Goal: Information Seeking & Learning: Learn about a topic

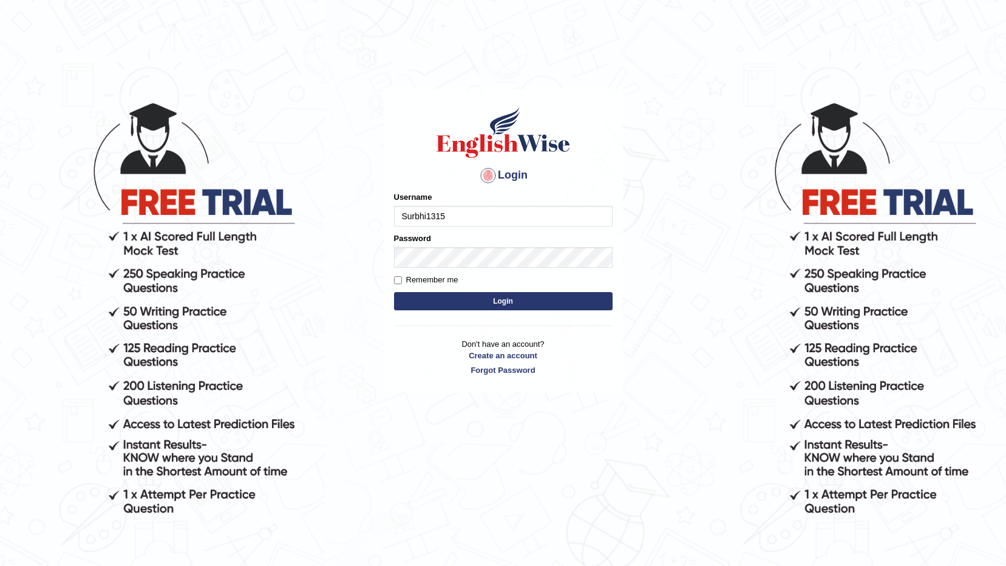
type input "Surbhi1315"
click at [467, 306] on button "Login" at bounding box center [503, 301] width 218 height 18
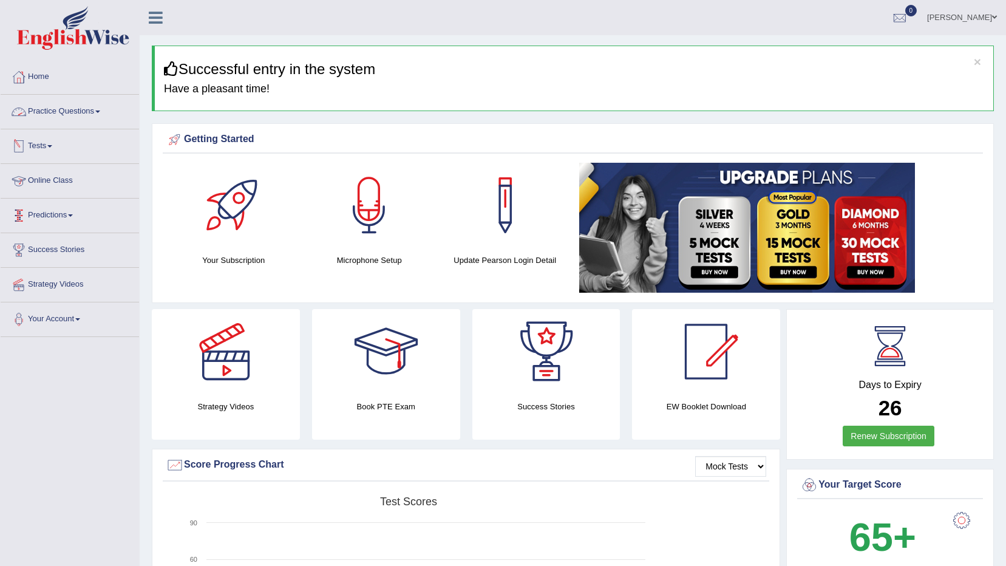
click at [64, 109] on link "Practice Questions" at bounding box center [70, 110] width 138 height 30
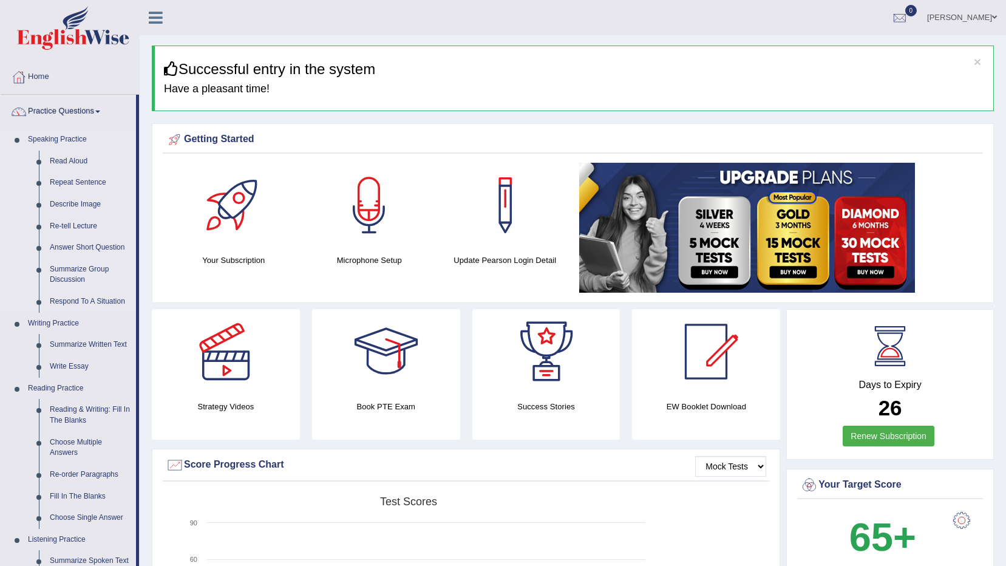
click at [73, 268] on link "Summarize Group Discussion" at bounding box center [90, 275] width 92 height 32
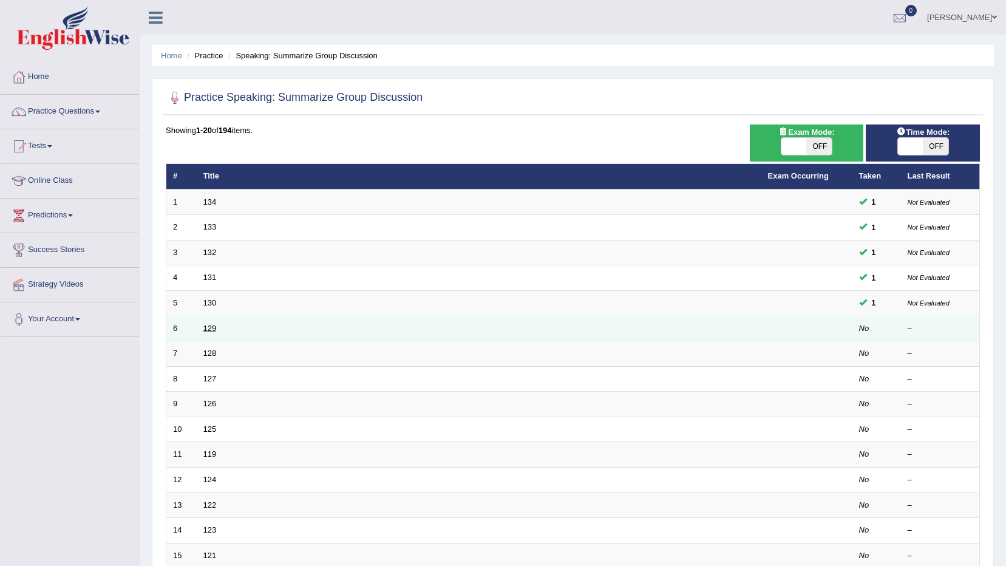
click at [206, 323] on link "129" at bounding box center [209, 327] width 13 height 9
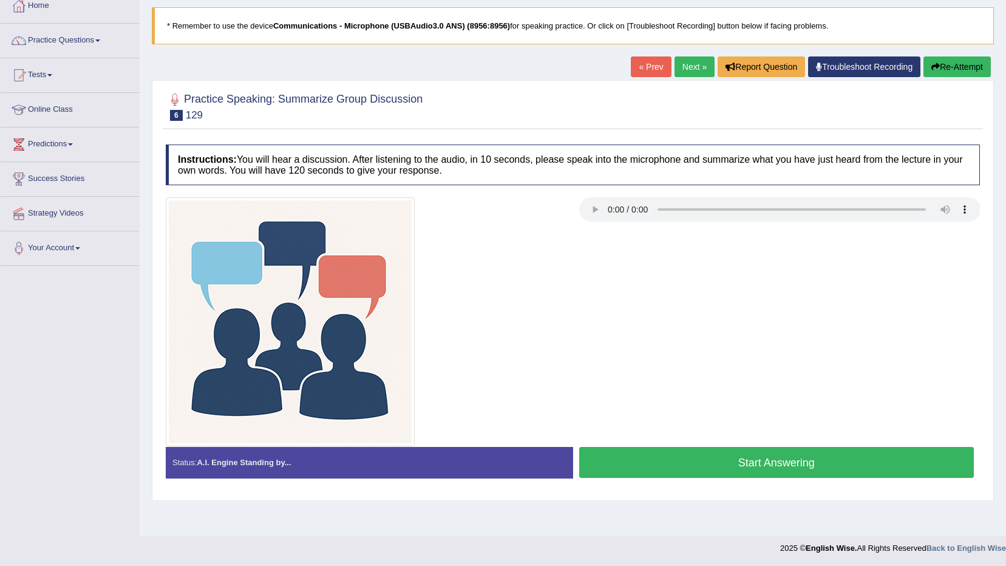
scroll to position [72, 0]
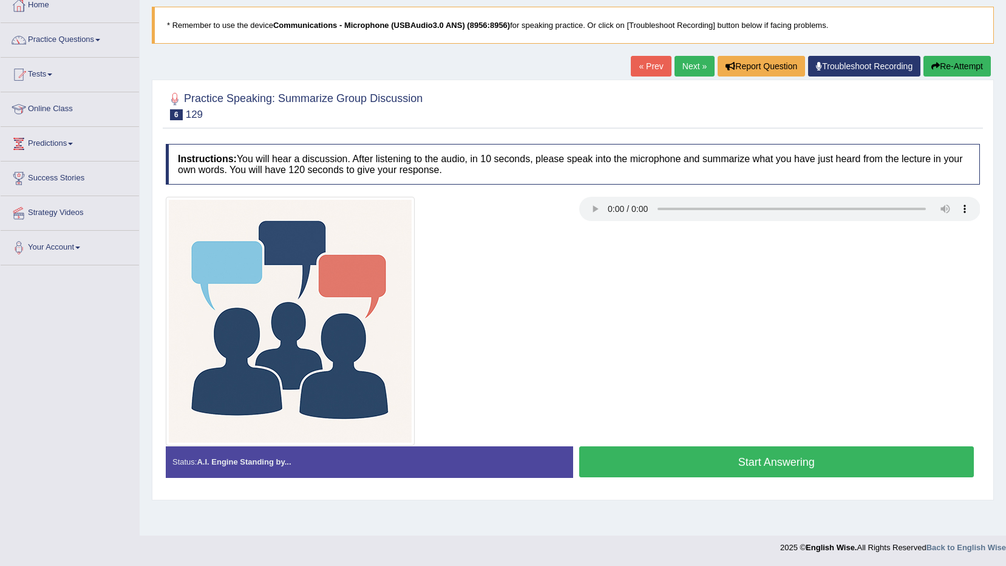
click at [786, 466] on button "Start Answering" at bounding box center [776, 461] width 395 height 31
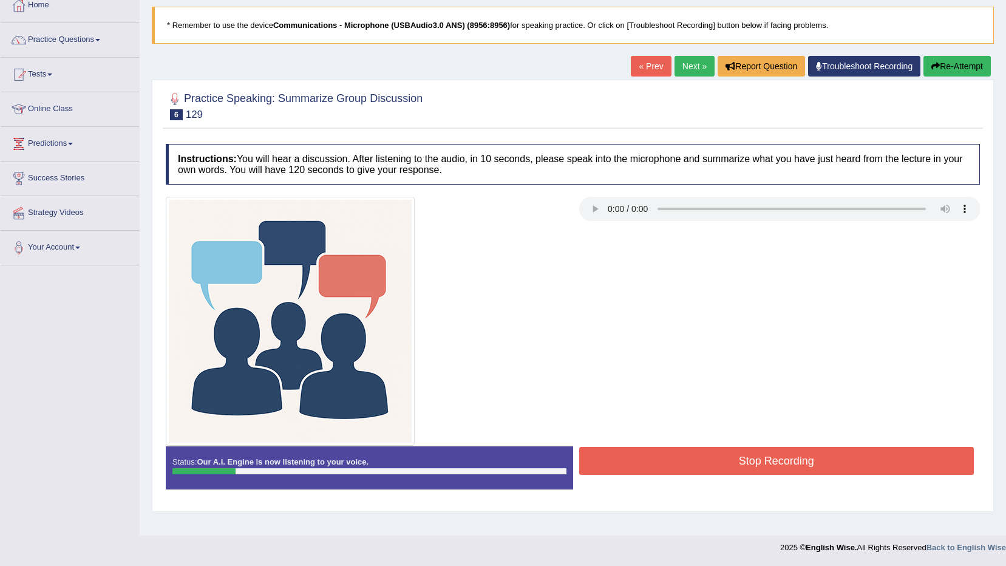
click at [782, 466] on button "Stop Recording" at bounding box center [776, 461] width 395 height 28
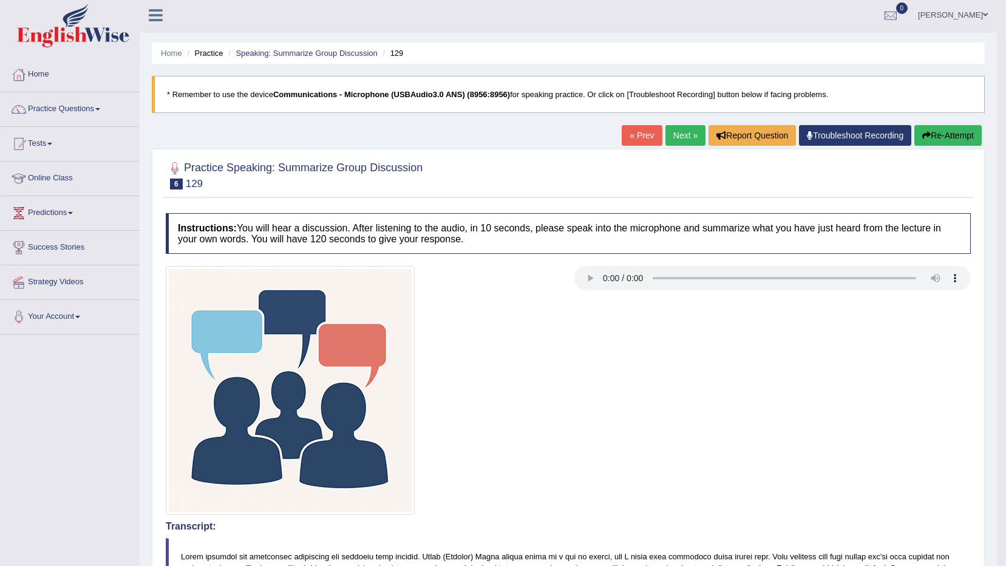
scroll to position [0, 0]
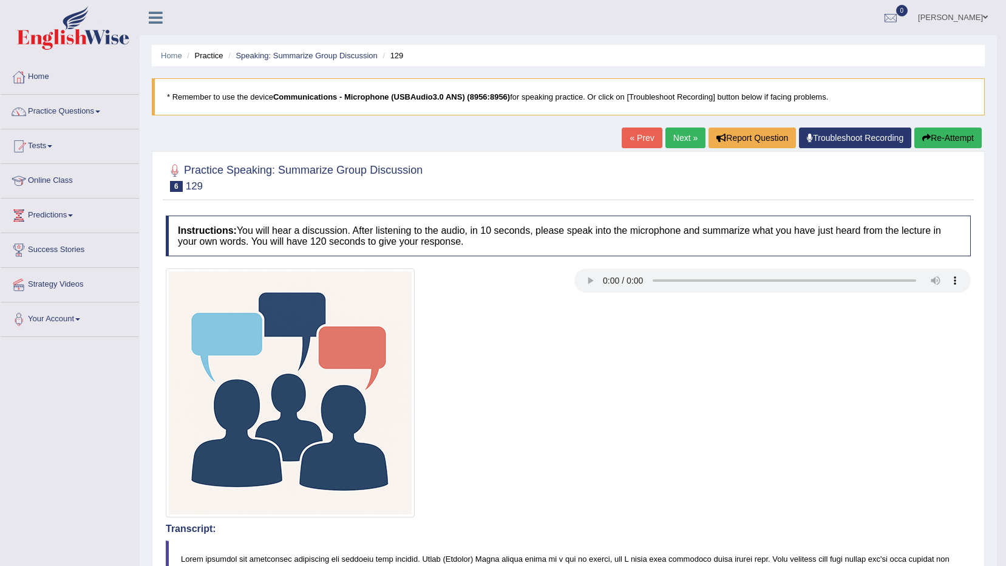
click at [937, 141] on button "Re-Attempt" at bounding box center [947, 137] width 67 height 21
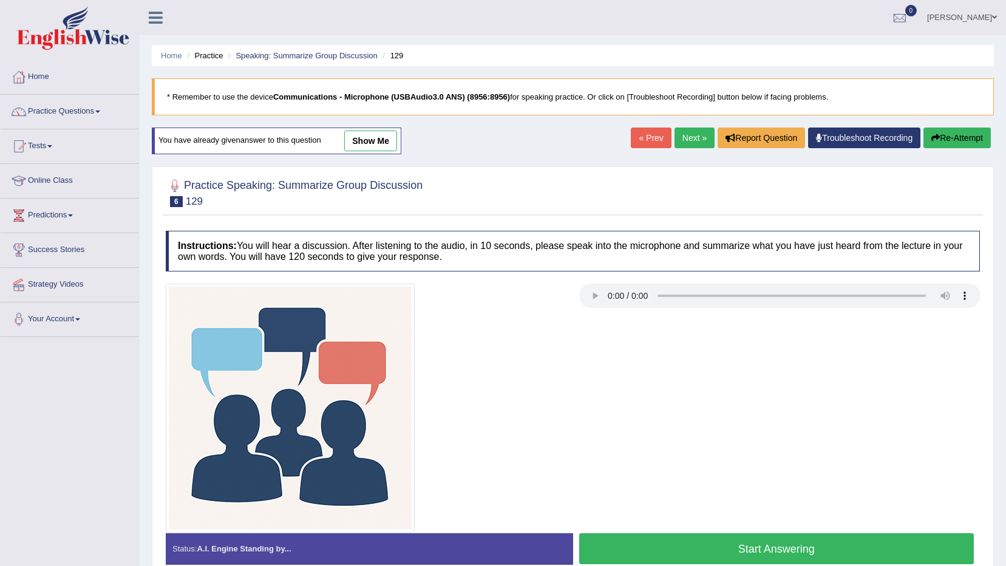
click at [771, 550] on button "Start Answering" at bounding box center [776, 548] width 395 height 31
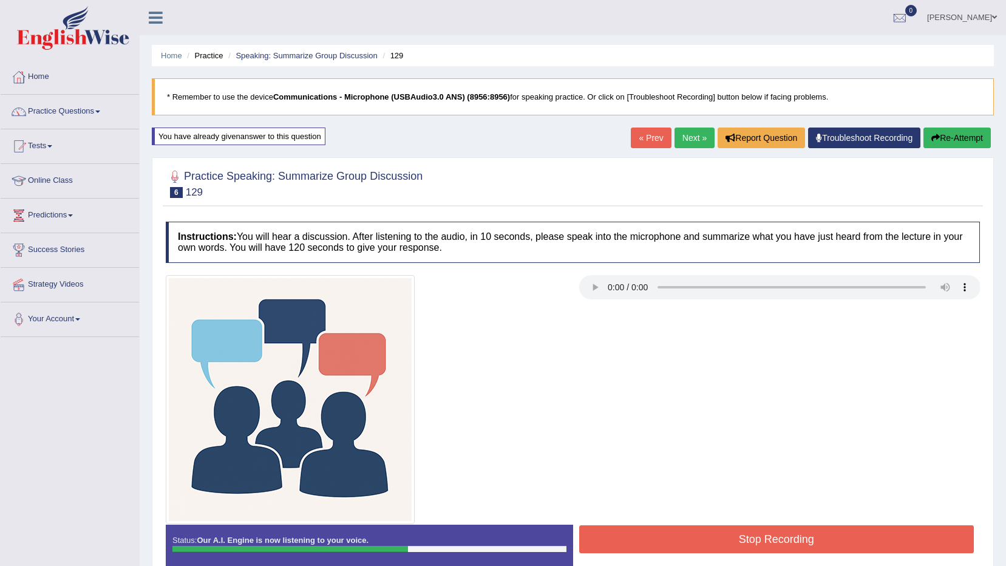
click at [771, 550] on button "Stop Recording" at bounding box center [776, 539] width 395 height 28
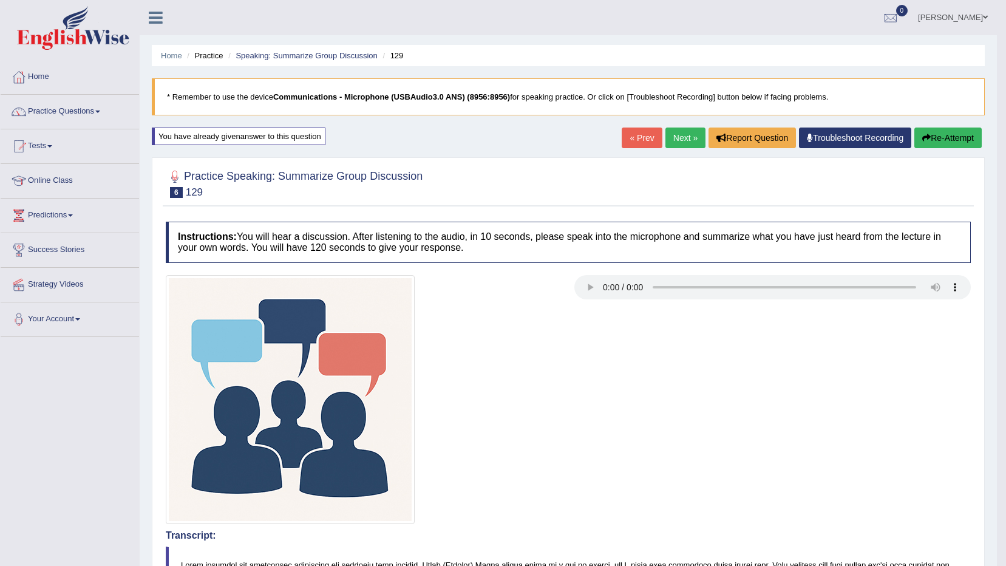
click at [681, 136] on link "Next »" at bounding box center [685, 137] width 40 height 21
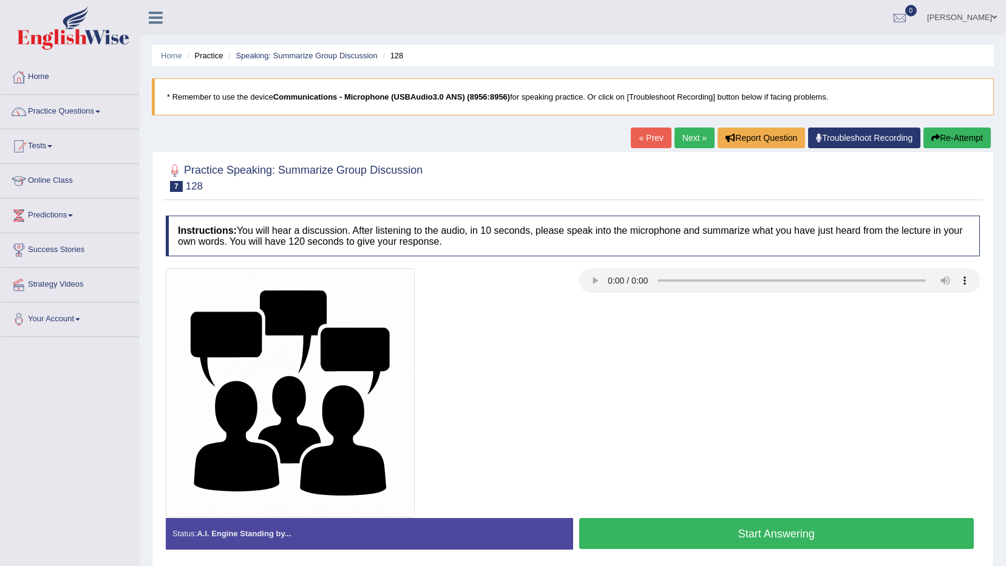
click at [798, 527] on button "Start Answering" at bounding box center [776, 533] width 395 height 31
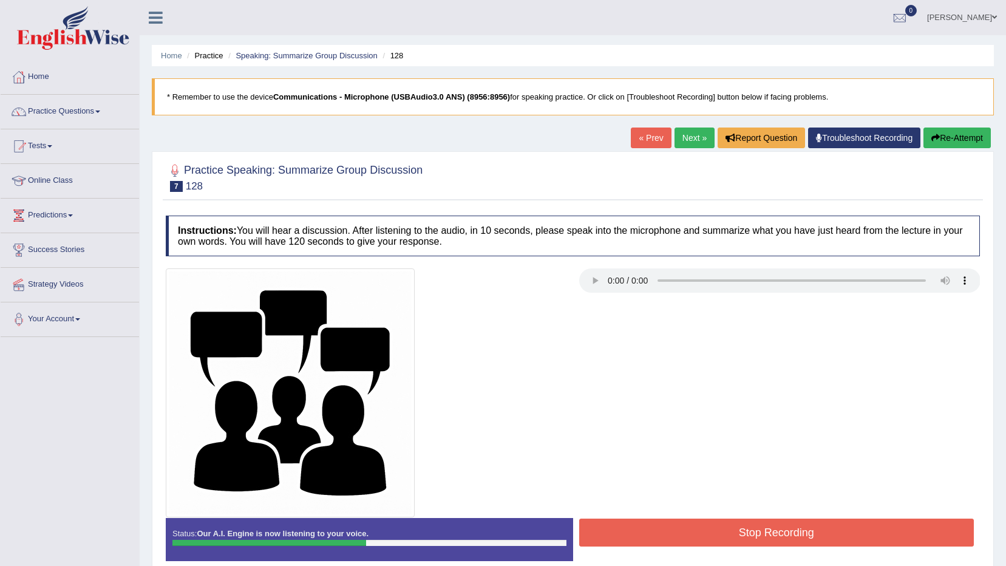
click at [765, 535] on button "Stop Recording" at bounding box center [776, 532] width 395 height 28
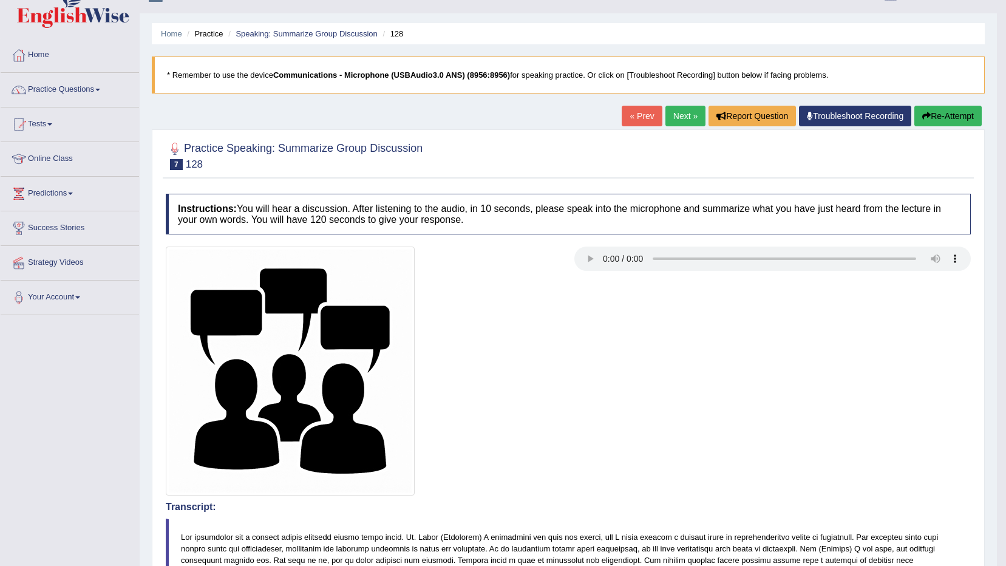
scroll to position [19, 0]
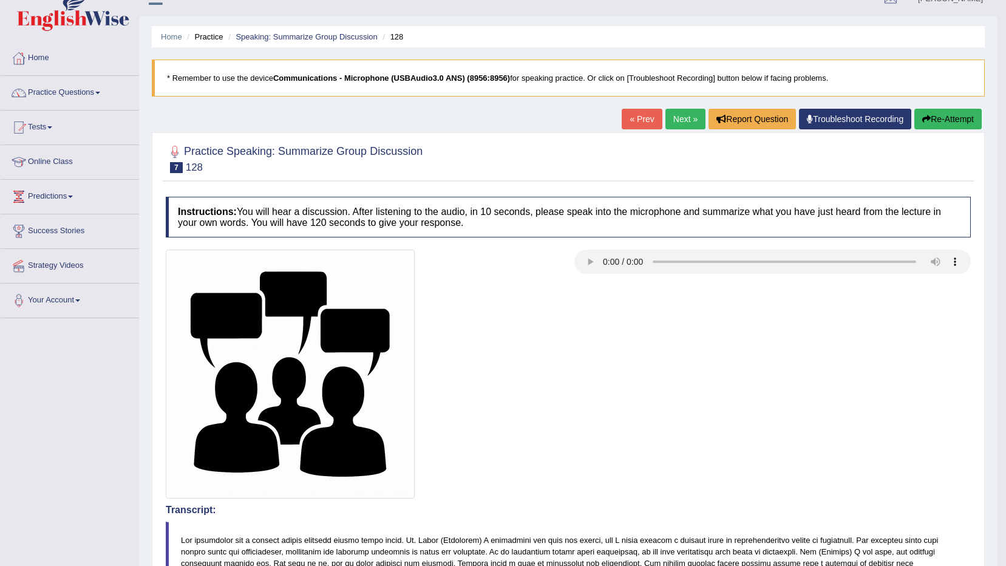
click at [675, 119] on link "Next »" at bounding box center [685, 119] width 40 height 21
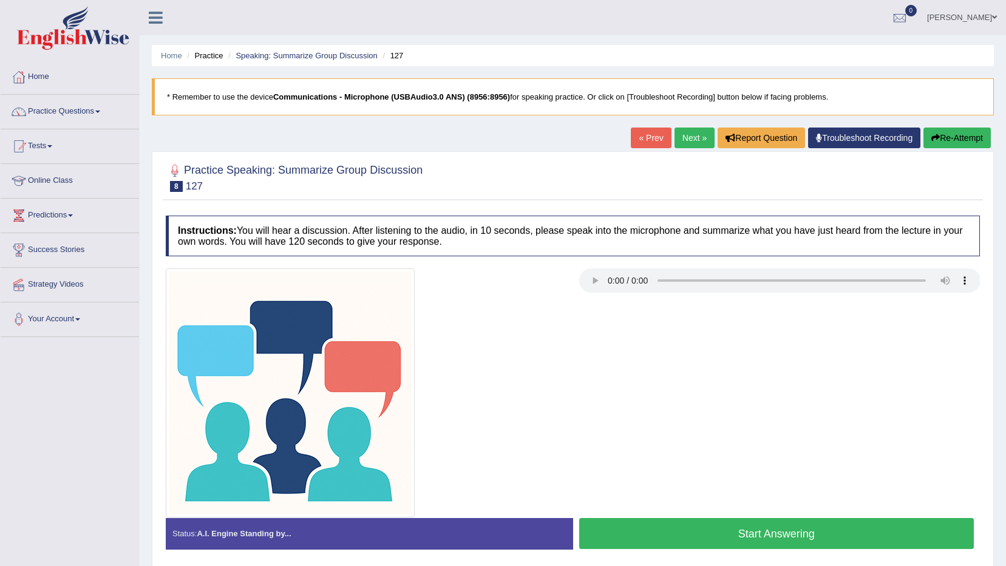
click at [958, 141] on button "Re-Attempt" at bounding box center [956, 137] width 67 height 21
click at [763, 527] on button "Start Answering" at bounding box center [776, 533] width 395 height 31
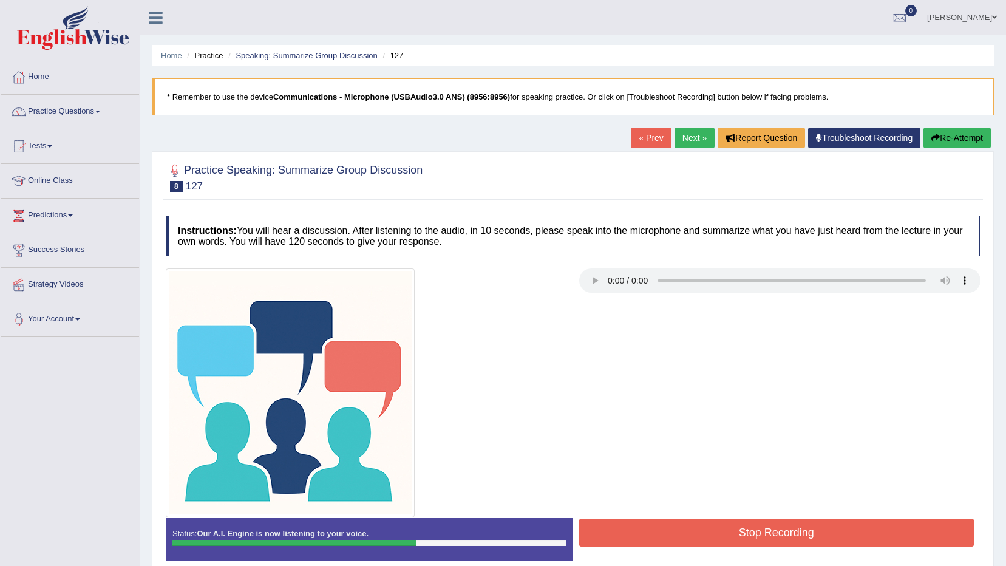
click at [763, 530] on button "Stop Recording" at bounding box center [776, 532] width 395 height 28
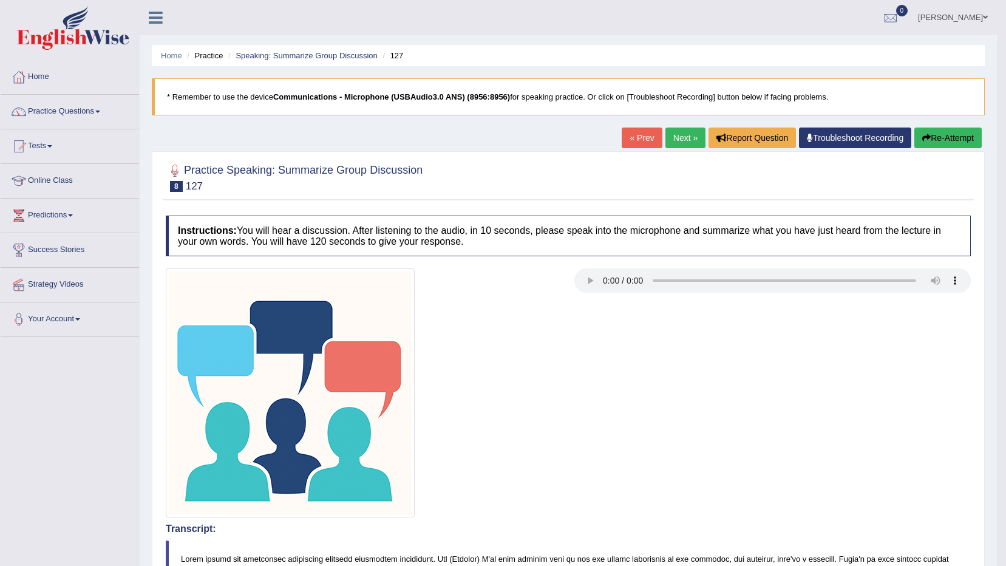
click at [682, 129] on link "Next »" at bounding box center [685, 137] width 40 height 21
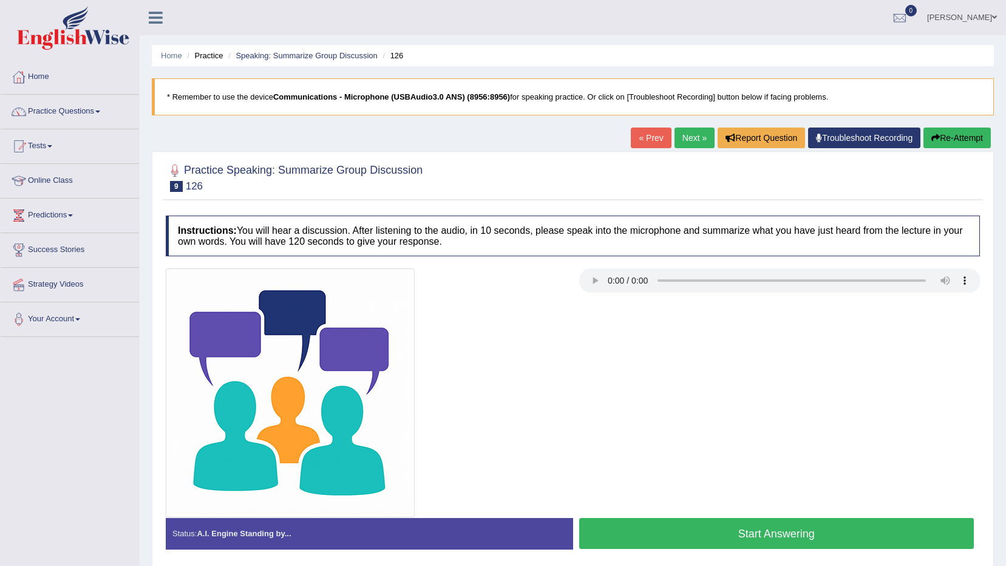
click at [743, 523] on button "Start Answering" at bounding box center [776, 533] width 395 height 31
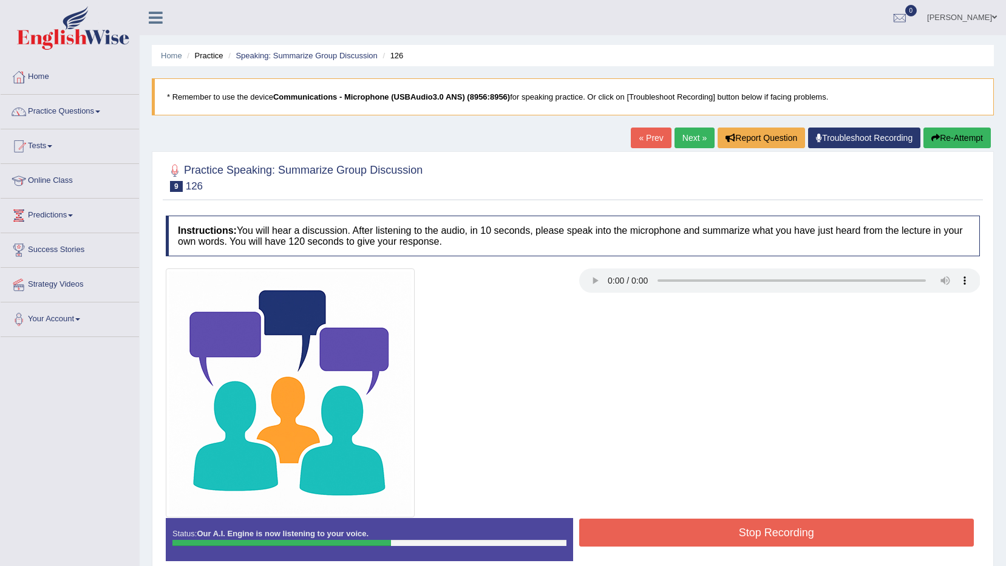
click at [745, 523] on button "Stop Recording" at bounding box center [776, 532] width 395 height 28
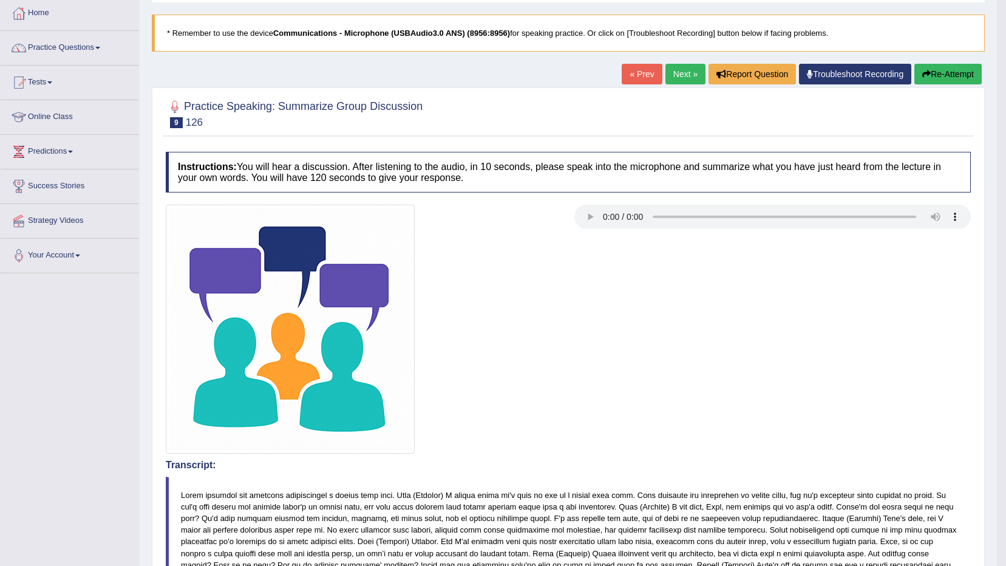
scroll to position [7, 0]
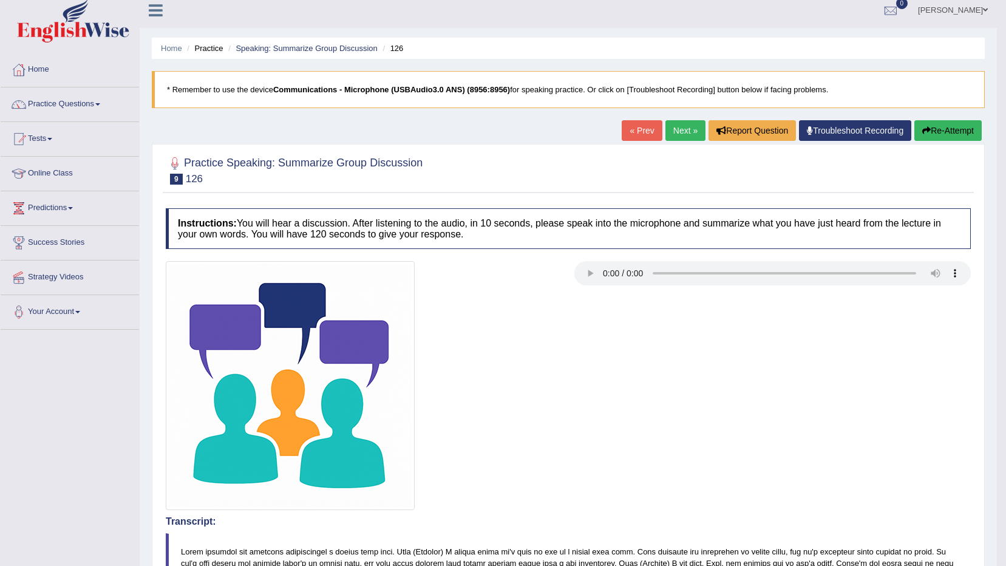
click at [683, 134] on link "Next »" at bounding box center [685, 130] width 40 height 21
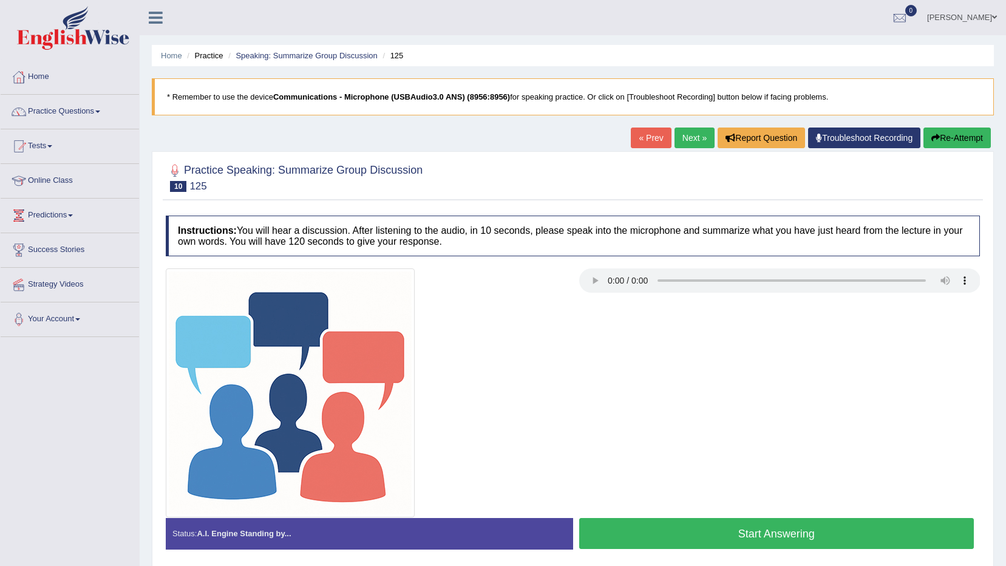
click at [810, 525] on button "Start Answering" at bounding box center [776, 533] width 395 height 31
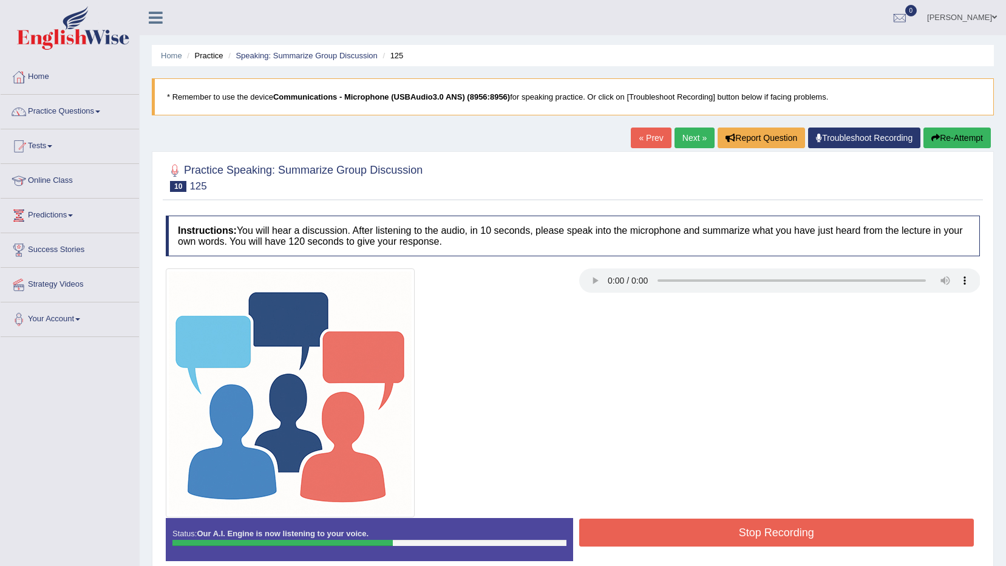
click at [816, 526] on button "Stop Recording" at bounding box center [776, 532] width 395 height 28
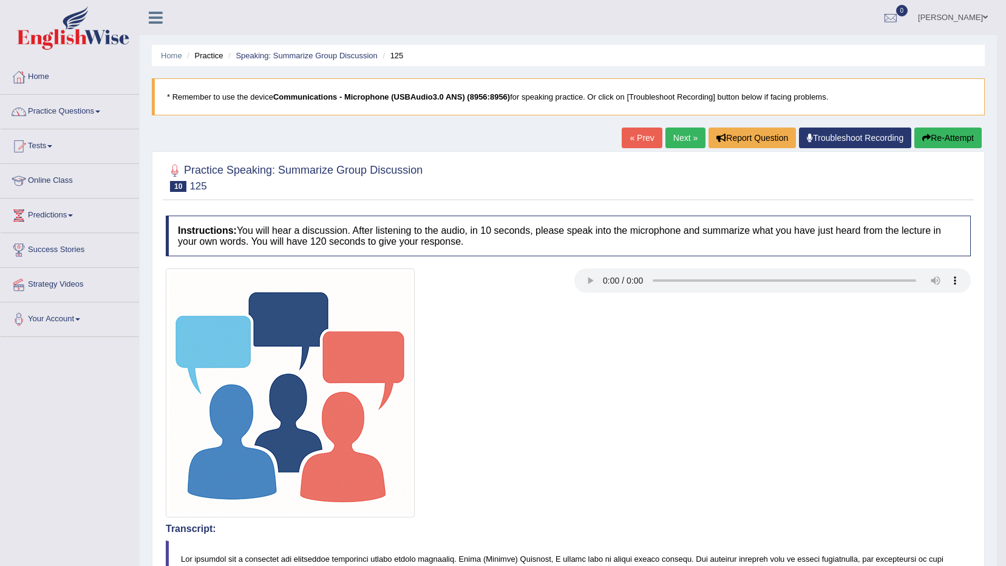
click at [39, 108] on link "Practice Questions" at bounding box center [70, 110] width 138 height 30
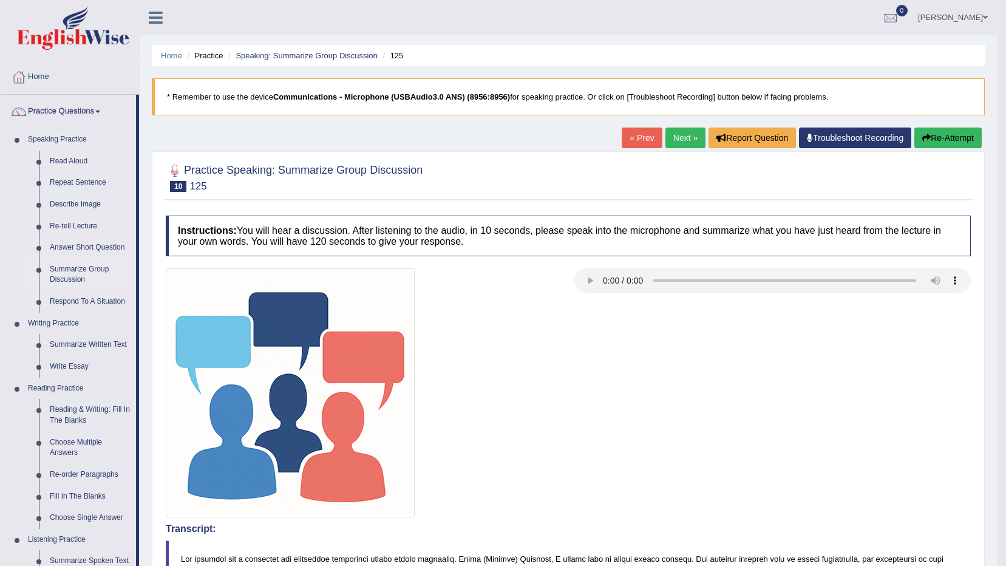
click at [87, 265] on link "Summarize Group Discussion" at bounding box center [90, 275] width 92 height 32
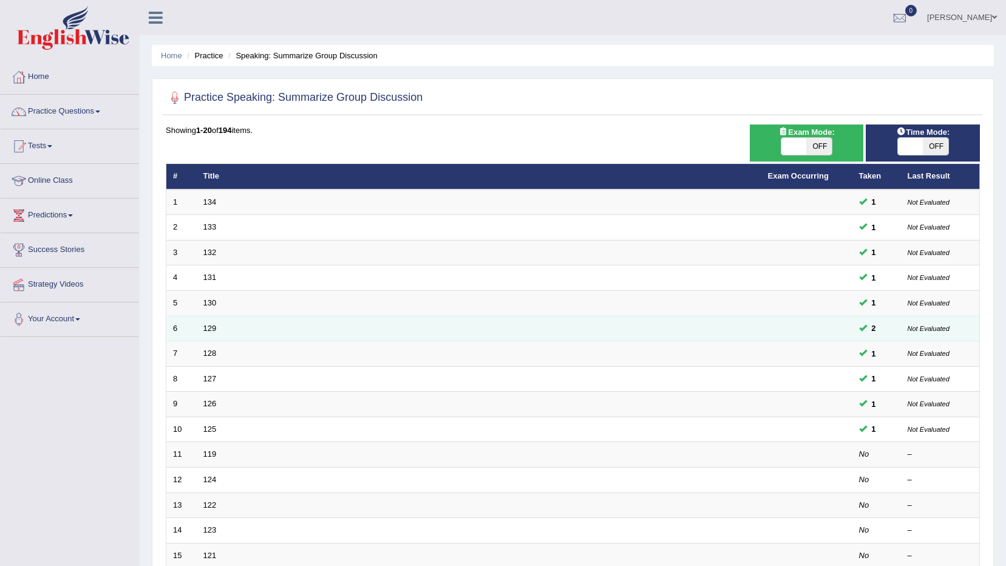
click at [217, 333] on td "129" at bounding box center [479, 328] width 564 height 25
click at [206, 331] on link "129" at bounding box center [209, 327] width 13 height 9
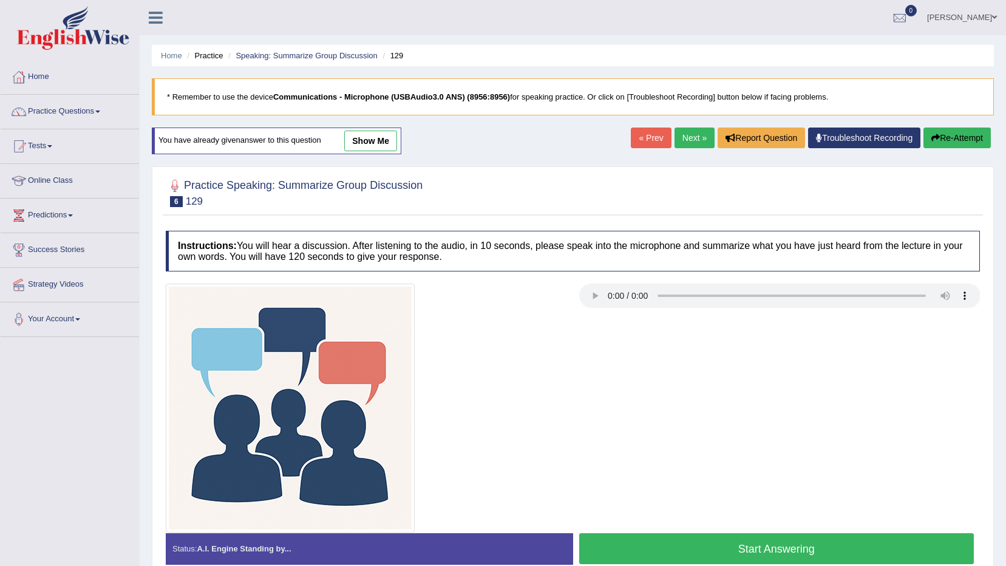
click at [387, 136] on link "show me" at bounding box center [370, 140] width 53 height 21
click at [367, 144] on div "Home Practice Speaking: Summarize Group Discussion 129 * Remember to use the de…" at bounding box center [573, 303] width 866 height 607
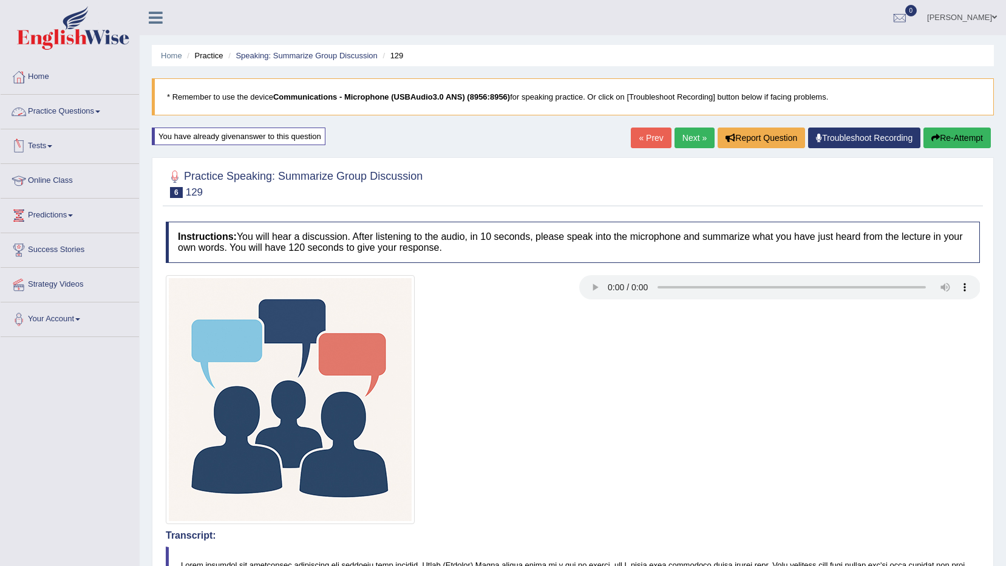
click at [58, 112] on link "Practice Questions" at bounding box center [70, 110] width 138 height 30
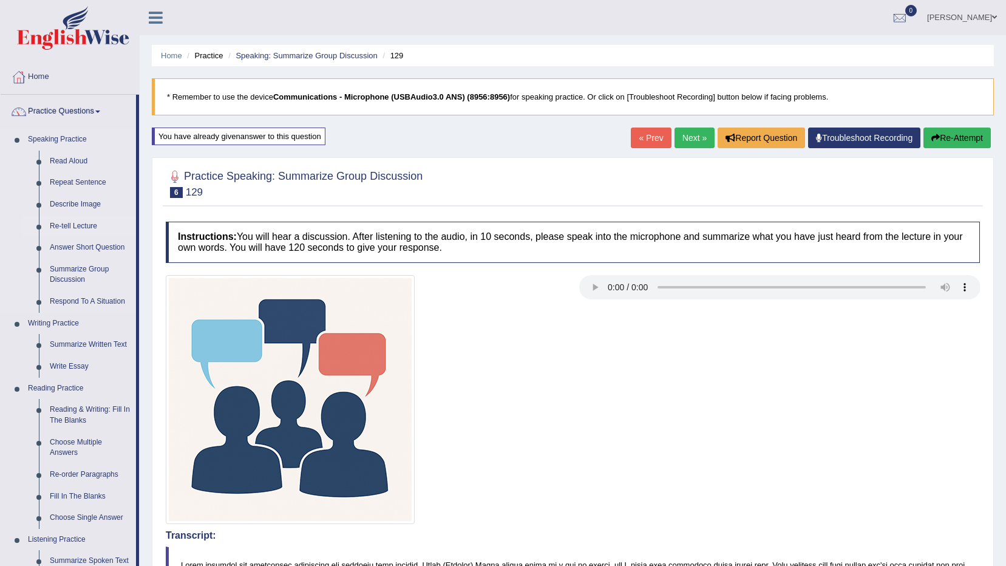
click at [81, 226] on link "Re-tell Lecture" at bounding box center [90, 226] width 92 height 22
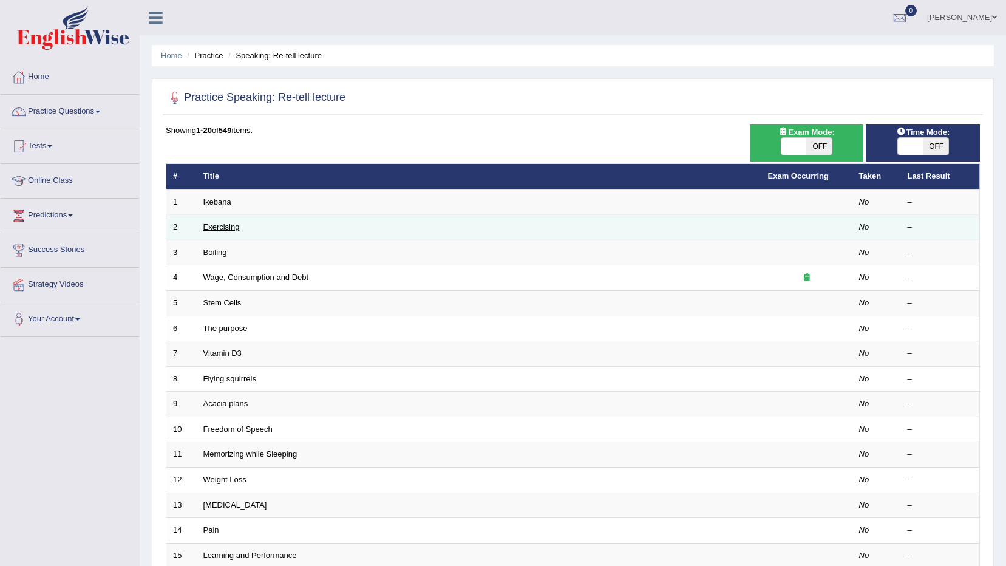
click at [231, 226] on link "Exercising" at bounding box center [221, 226] width 36 height 9
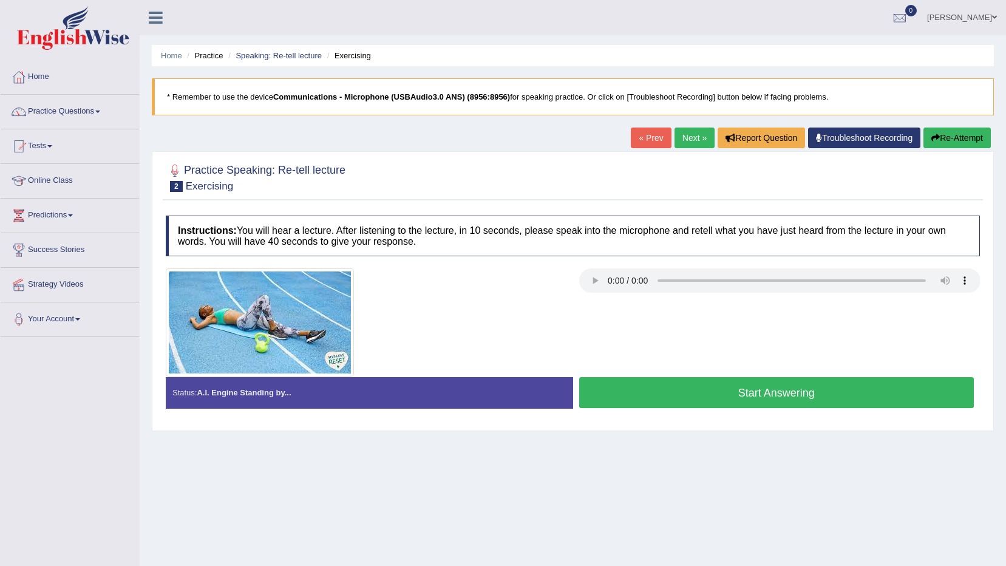
click at [698, 136] on link "Next »" at bounding box center [694, 137] width 40 height 21
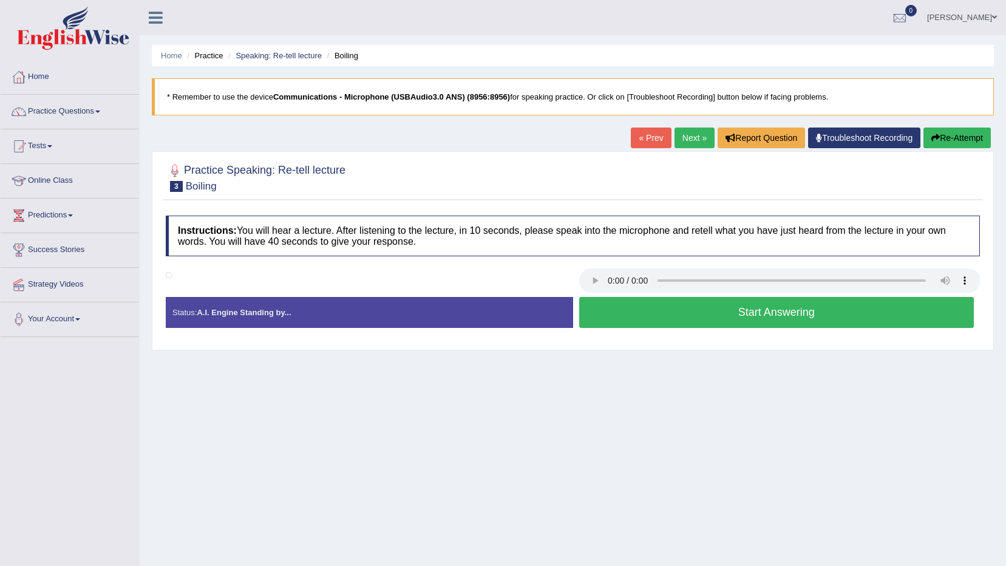
click at [959, 140] on button "Re-Attempt" at bounding box center [956, 137] width 67 height 21
click at [668, 309] on button "Start Answering" at bounding box center [776, 312] width 395 height 31
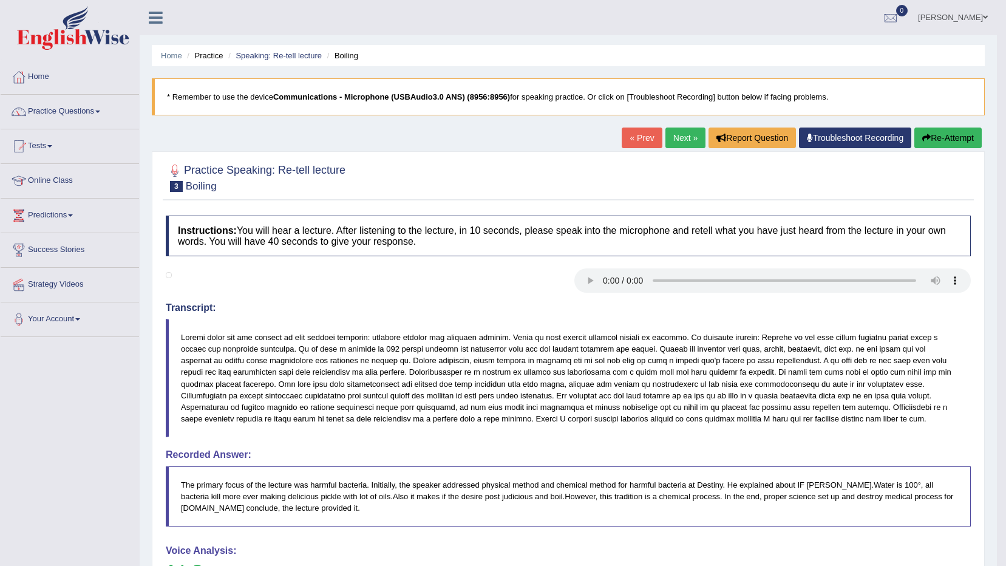
click at [680, 139] on link "Next »" at bounding box center [685, 137] width 40 height 21
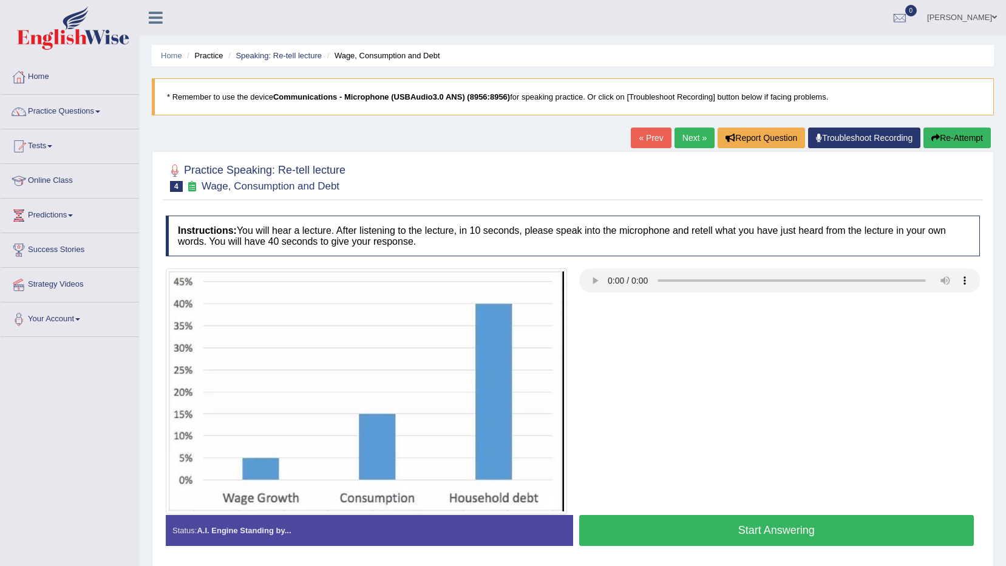
click at [802, 524] on button "Start Answering" at bounding box center [776, 530] width 395 height 31
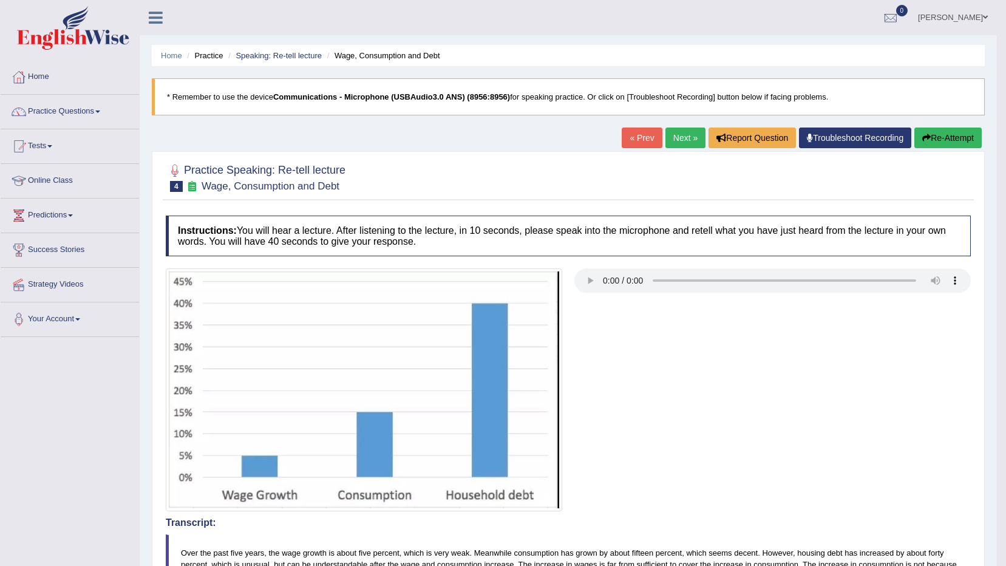
click at [687, 134] on link "Next »" at bounding box center [685, 137] width 40 height 21
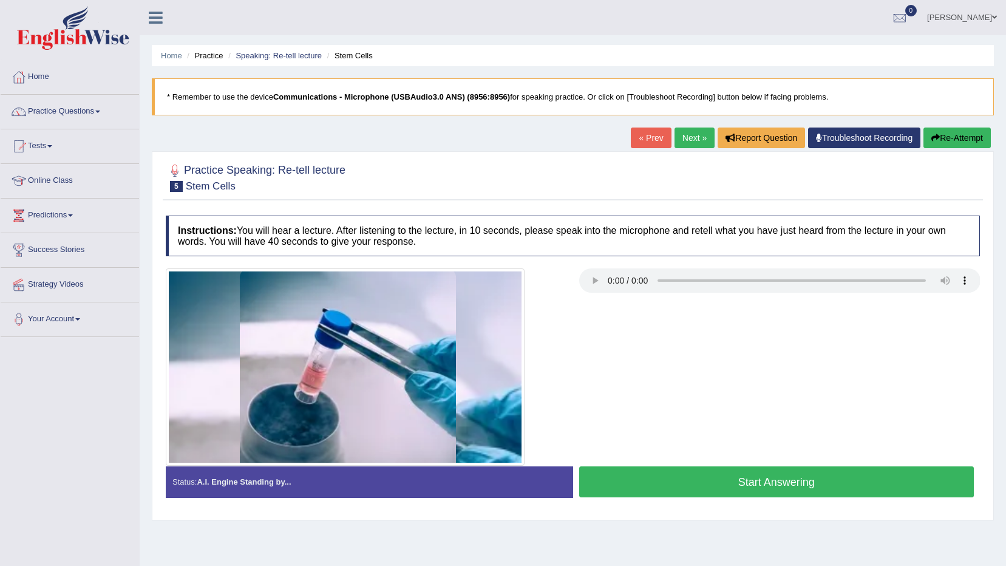
click at [663, 493] on button "Start Answering" at bounding box center [776, 481] width 395 height 31
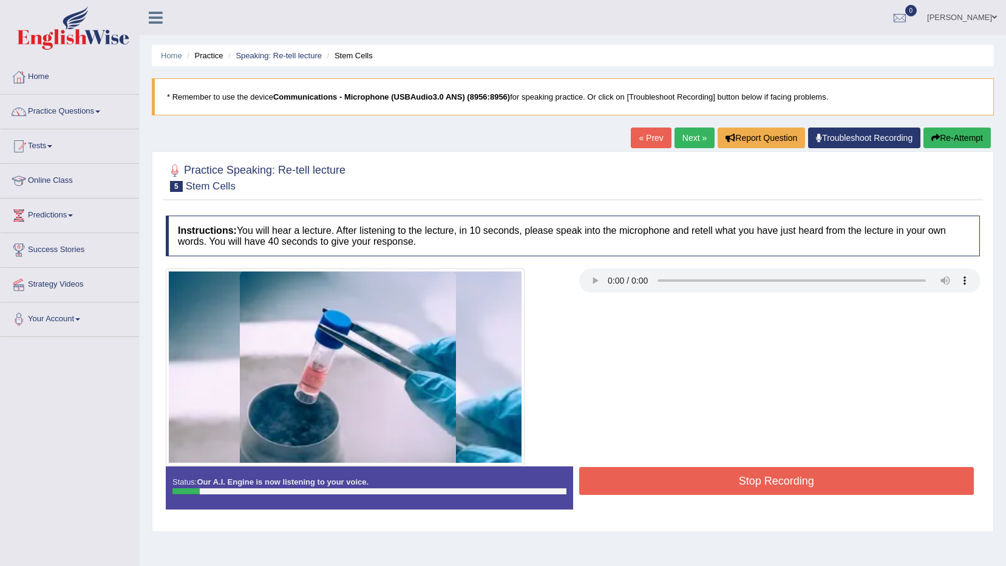
click at [674, 476] on button "Stop Recording" at bounding box center [776, 481] width 395 height 28
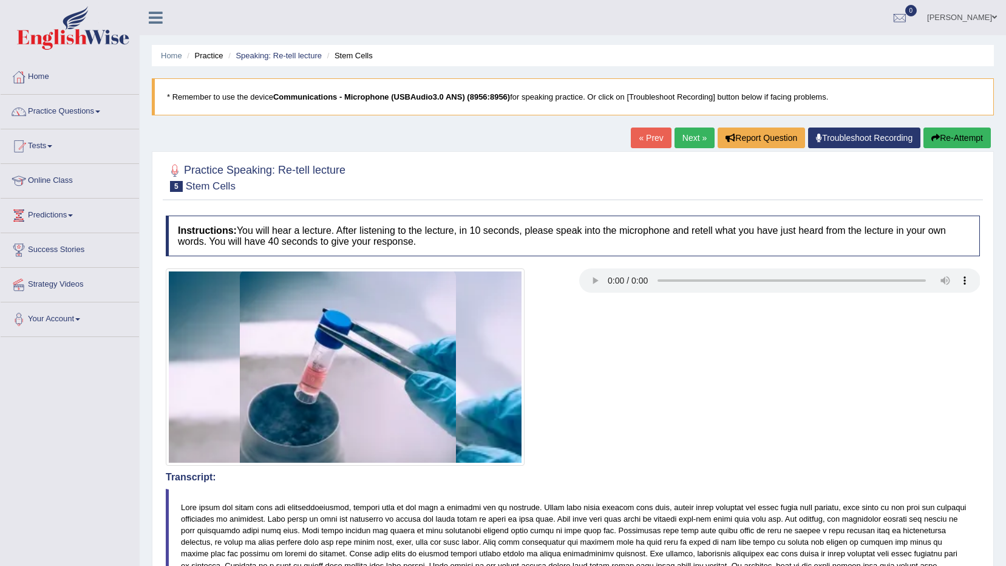
click at [969, 140] on button "Re-Attempt" at bounding box center [956, 137] width 67 height 21
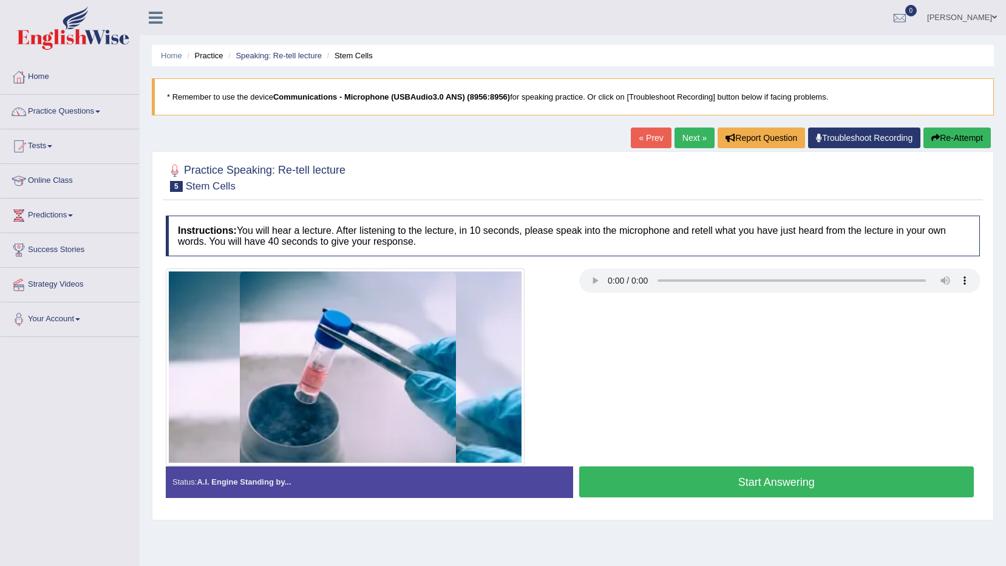
click at [749, 478] on button "Start Answering" at bounding box center [776, 481] width 395 height 31
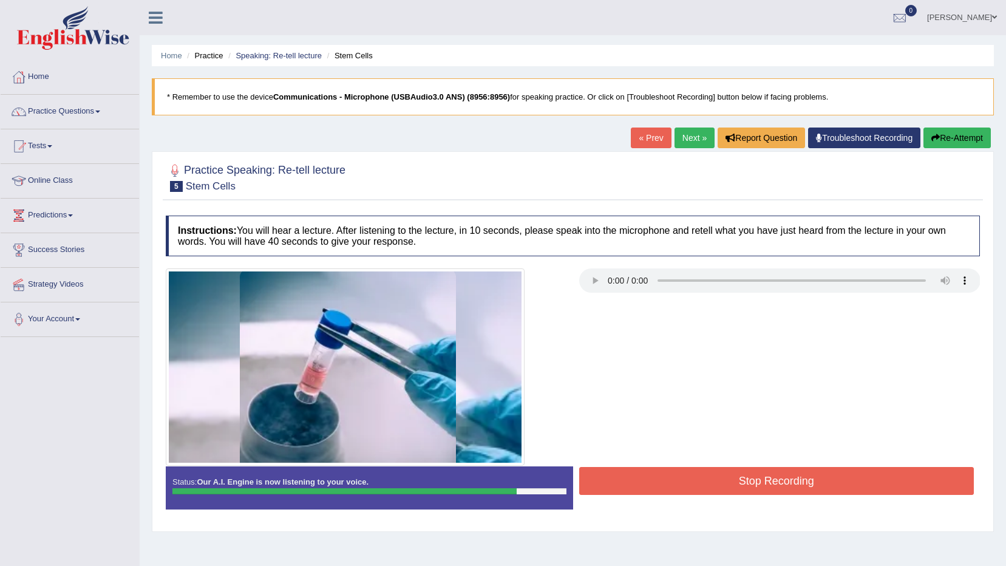
click at [749, 478] on button "Stop Recording" at bounding box center [776, 481] width 395 height 28
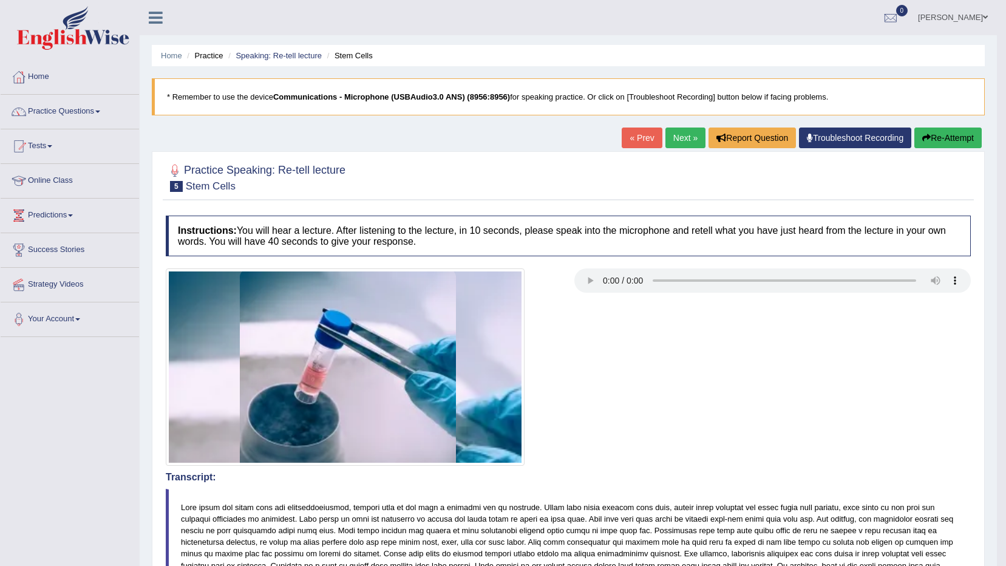
click at [694, 132] on link "Next »" at bounding box center [685, 137] width 40 height 21
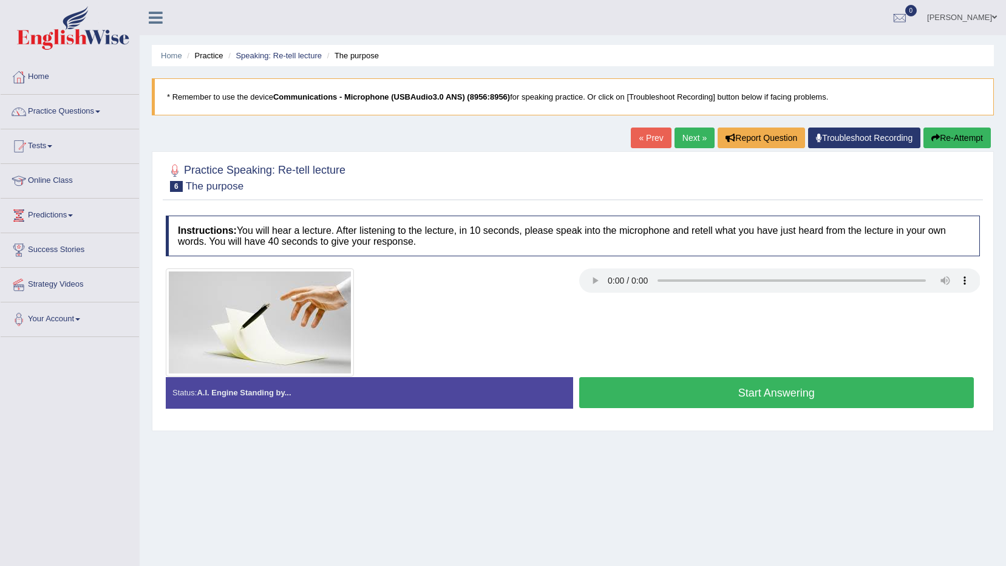
click at [740, 397] on button "Start Answering" at bounding box center [776, 392] width 395 height 31
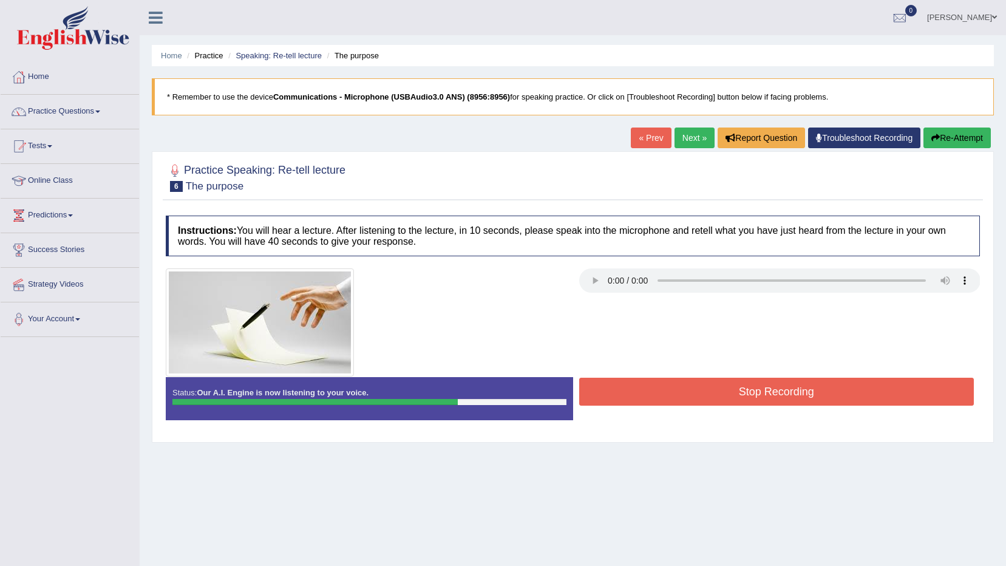
click at [740, 397] on button "Stop Recording" at bounding box center [776, 391] width 395 height 28
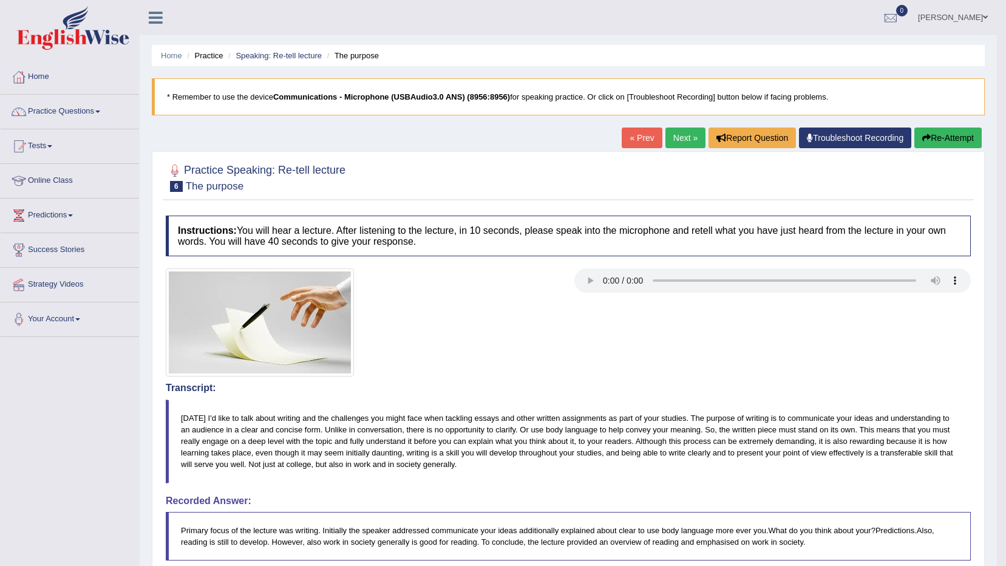
click at [677, 141] on link "Next »" at bounding box center [685, 137] width 40 height 21
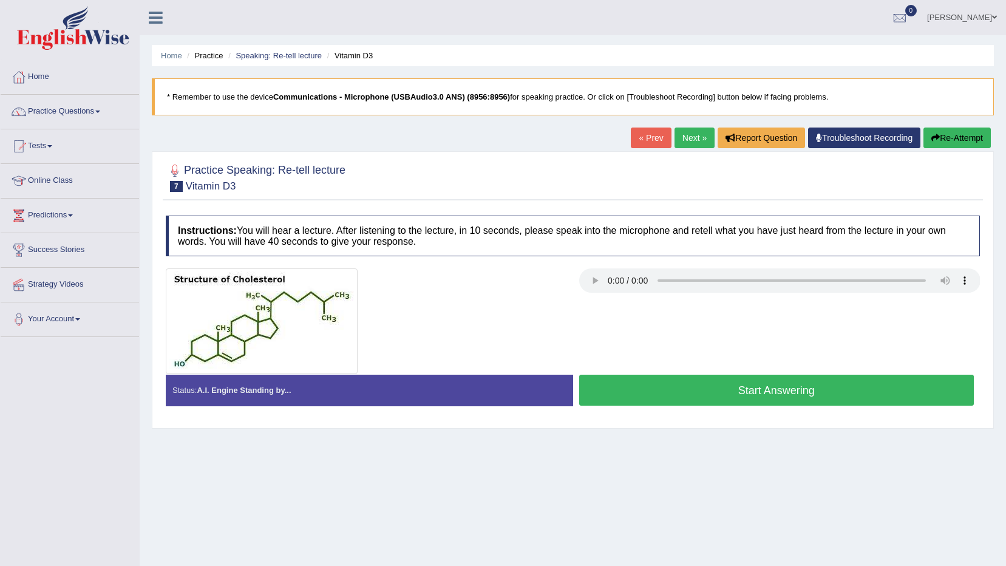
click at [767, 384] on button "Start Answering" at bounding box center [776, 389] width 395 height 31
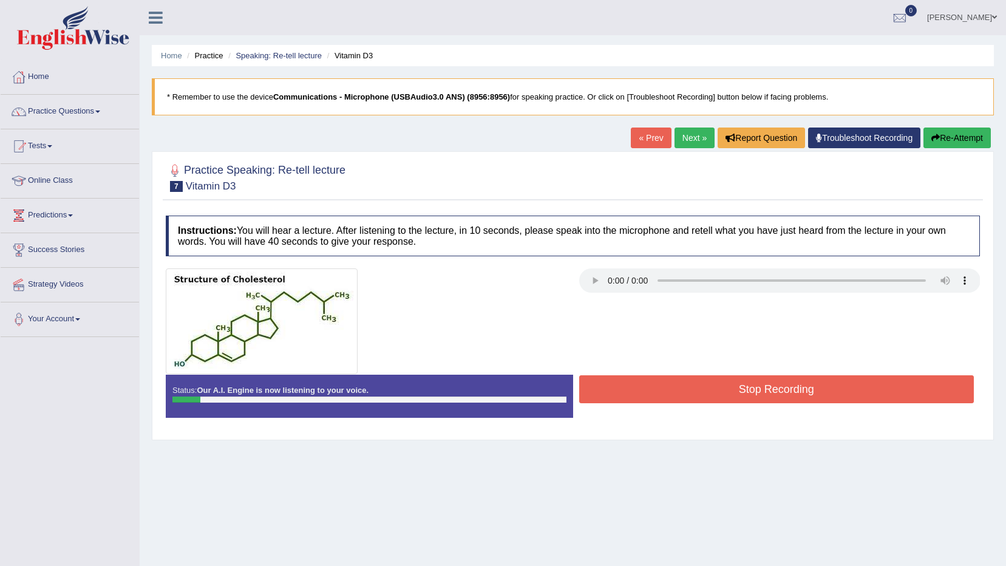
click at [767, 384] on button "Stop Recording" at bounding box center [776, 389] width 395 height 28
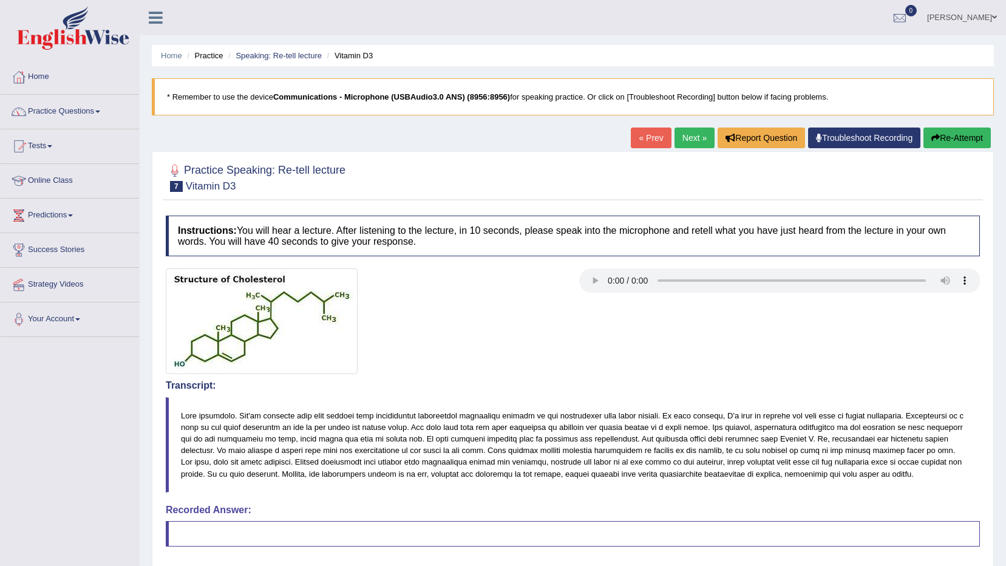
click at [945, 137] on button "Re-Attempt" at bounding box center [956, 137] width 67 height 21
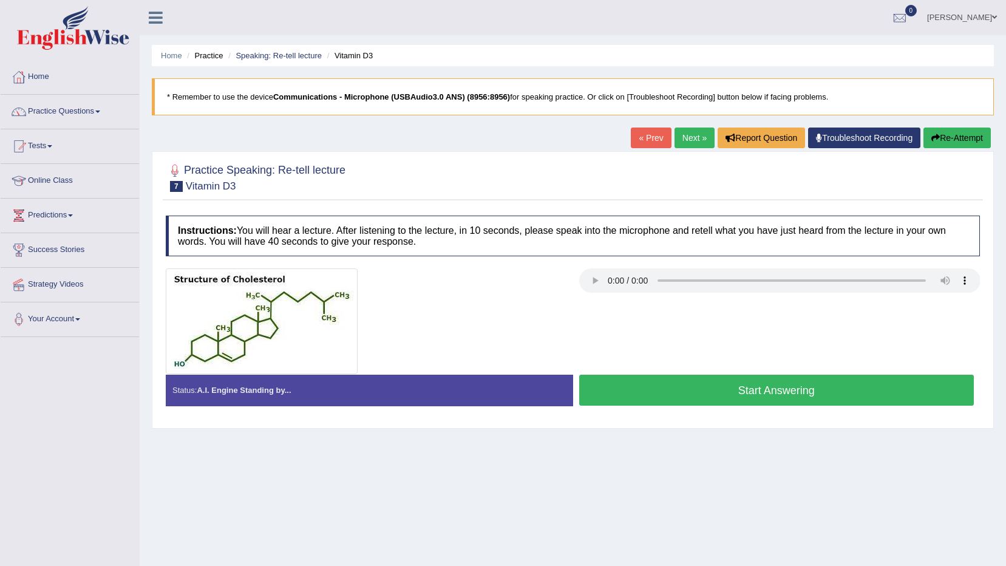
click at [677, 391] on button "Start Answering" at bounding box center [776, 389] width 395 height 31
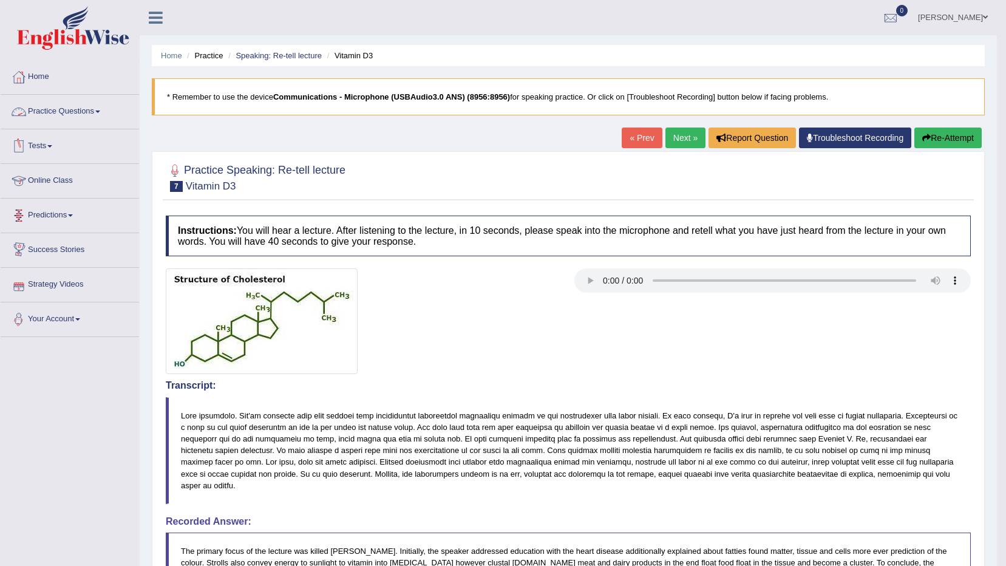
click at [78, 109] on link "Practice Questions" at bounding box center [70, 110] width 138 height 30
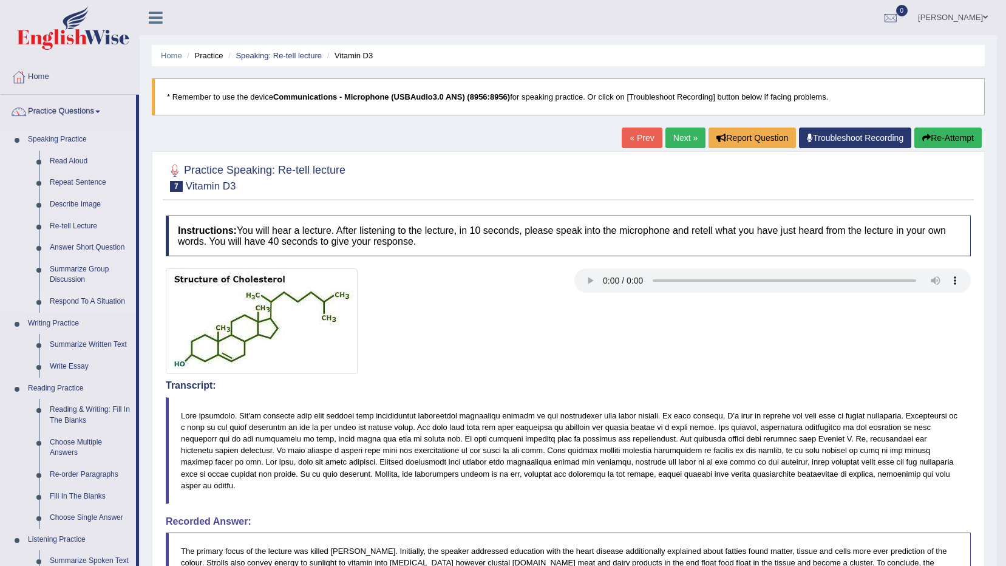
click at [95, 303] on link "Respond To A Situation" at bounding box center [90, 302] width 92 height 22
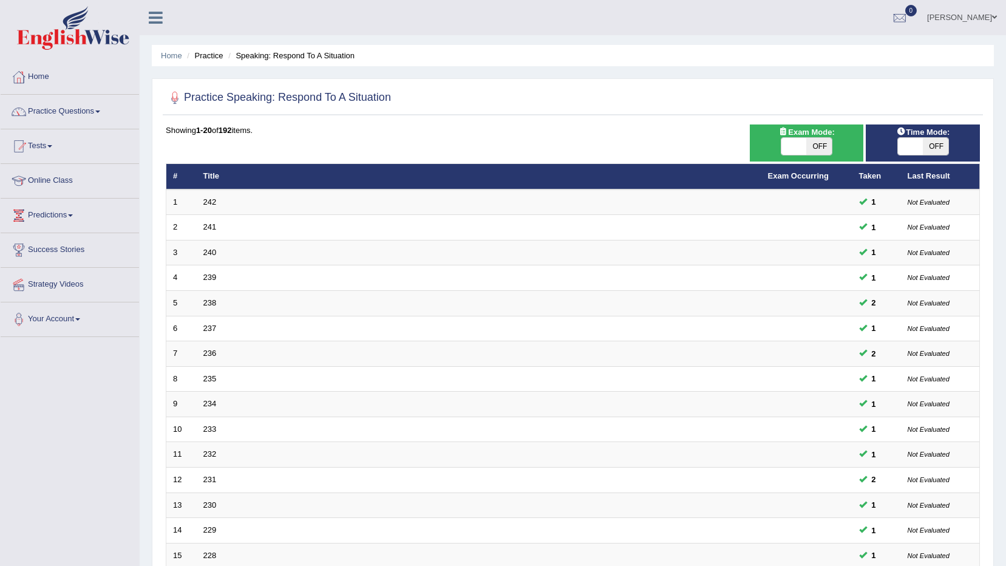
scroll to position [238, 0]
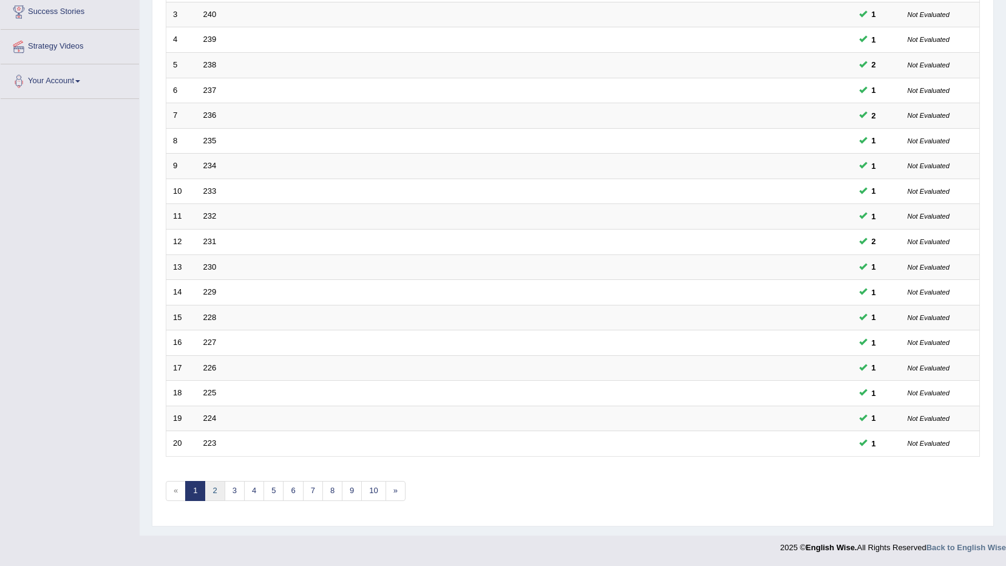
click at [214, 496] on link "2" at bounding box center [215, 491] width 20 height 20
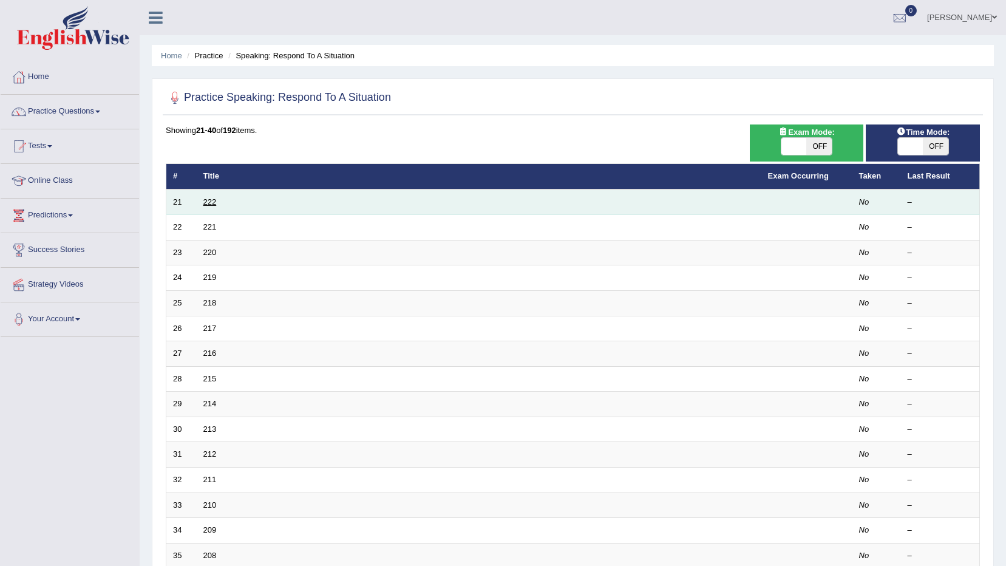
click at [208, 204] on link "222" at bounding box center [209, 201] width 13 height 9
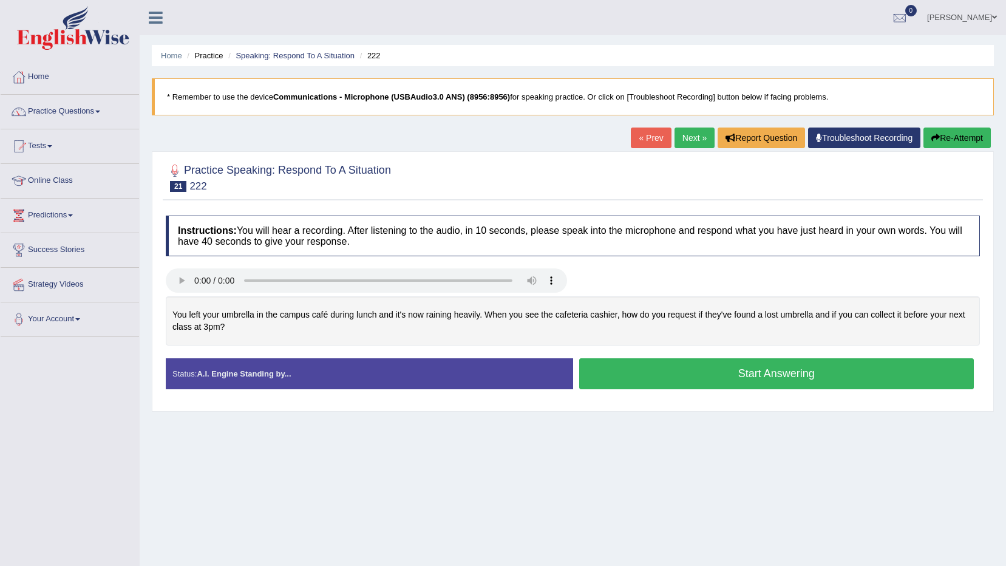
click at [708, 375] on button "Start Answering" at bounding box center [776, 373] width 395 height 31
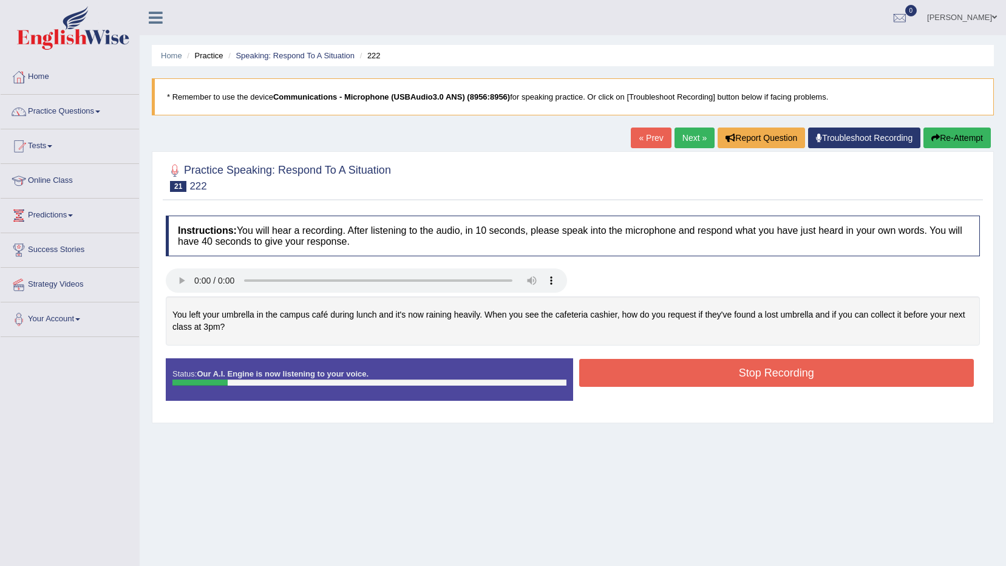
drag, startPoint x: 708, startPoint y: 379, endPoint x: 709, endPoint y: 385, distance: 6.8
click at [709, 385] on button "Stop Recording" at bounding box center [776, 373] width 395 height 28
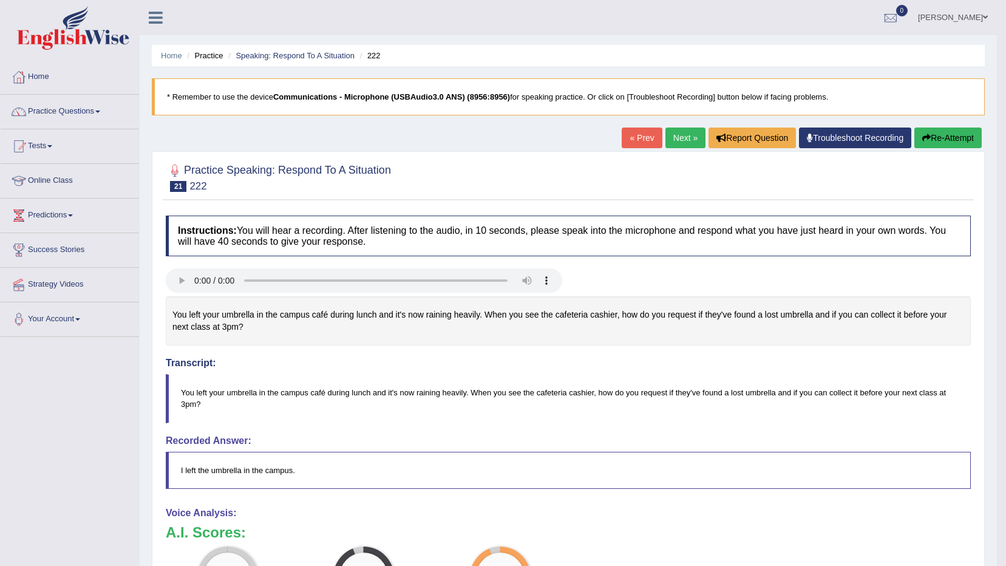
click at [964, 142] on button "Re-Attempt" at bounding box center [947, 137] width 67 height 21
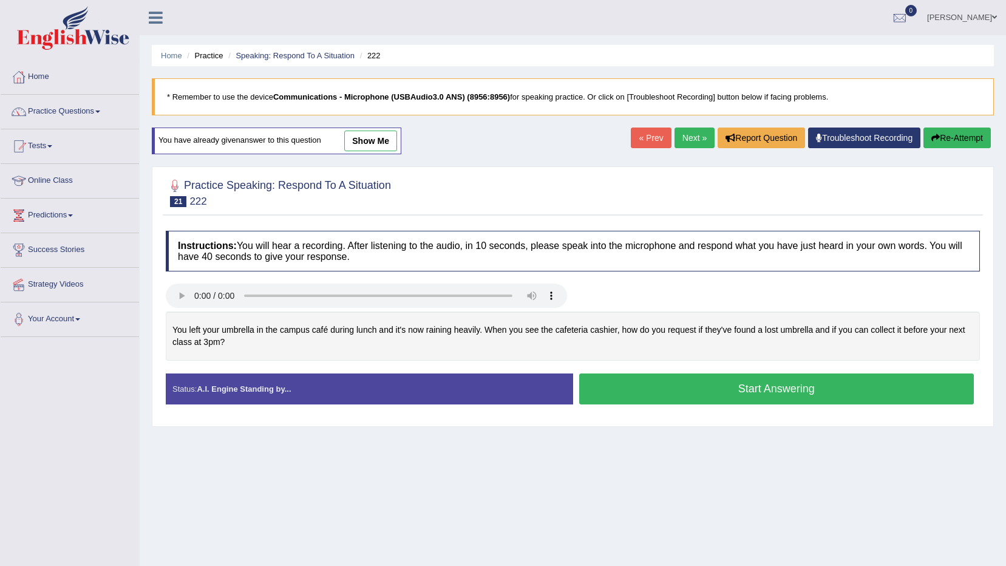
click at [651, 381] on button "Start Answering" at bounding box center [776, 388] width 395 height 31
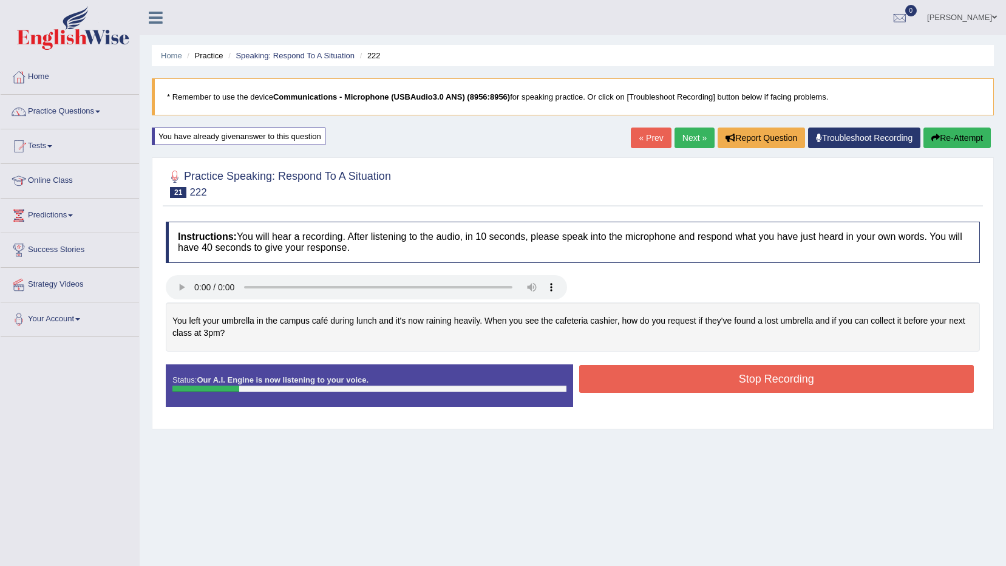
click at [967, 138] on button "Re-Attempt" at bounding box center [956, 137] width 67 height 21
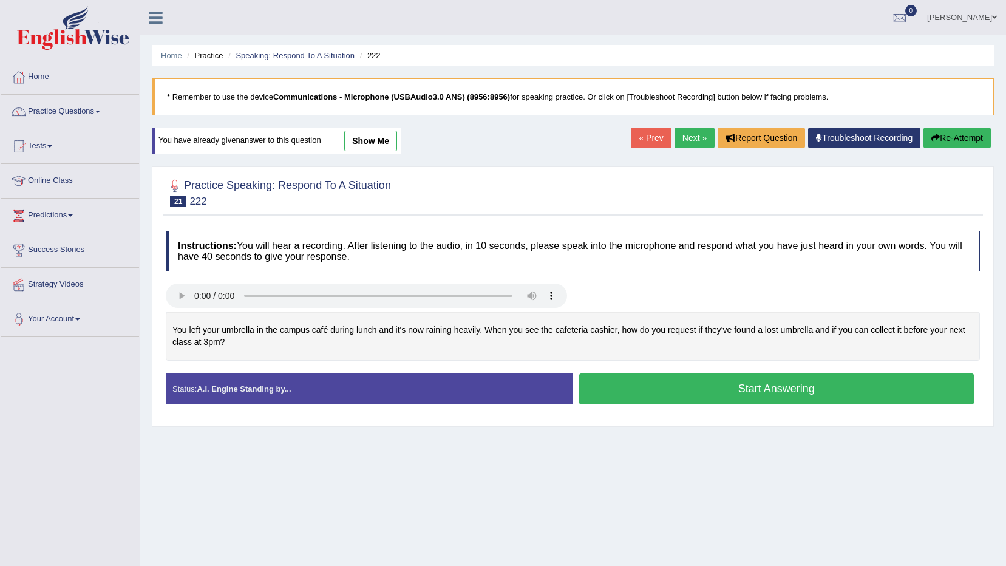
click at [773, 392] on button "Start Answering" at bounding box center [776, 388] width 395 height 31
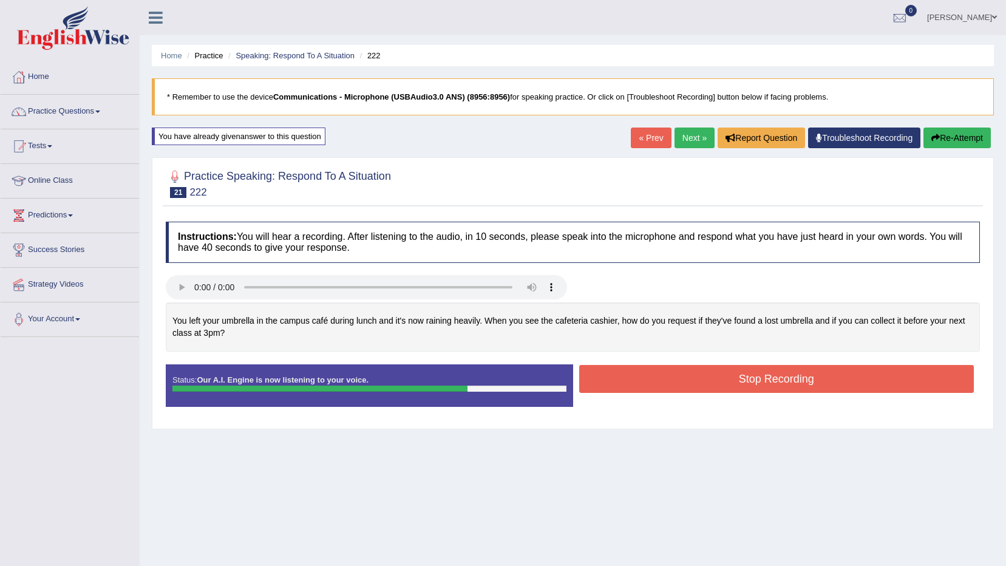
click at [760, 382] on button "Stop Recording" at bounding box center [776, 379] width 395 height 28
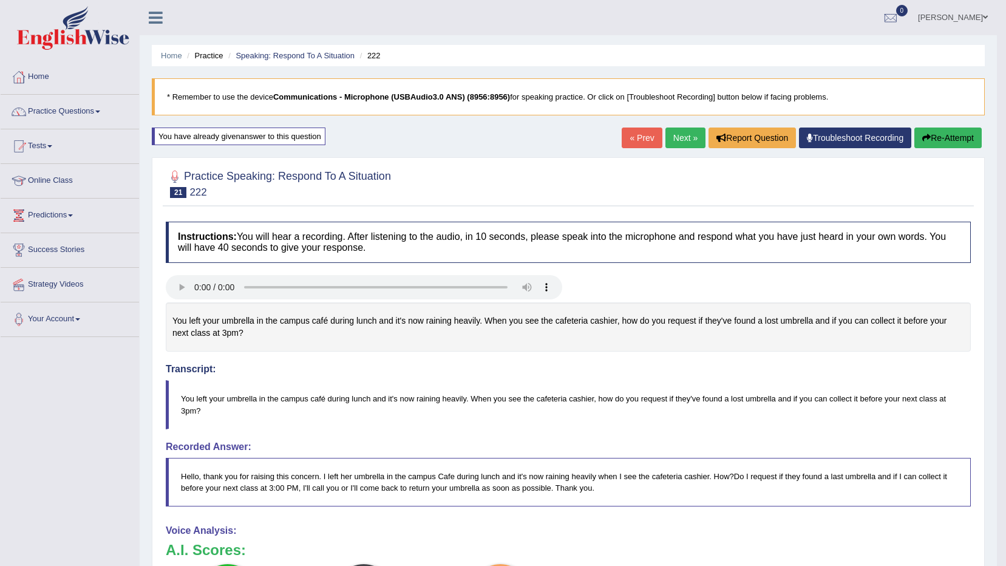
click at [671, 135] on link "Next »" at bounding box center [685, 137] width 40 height 21
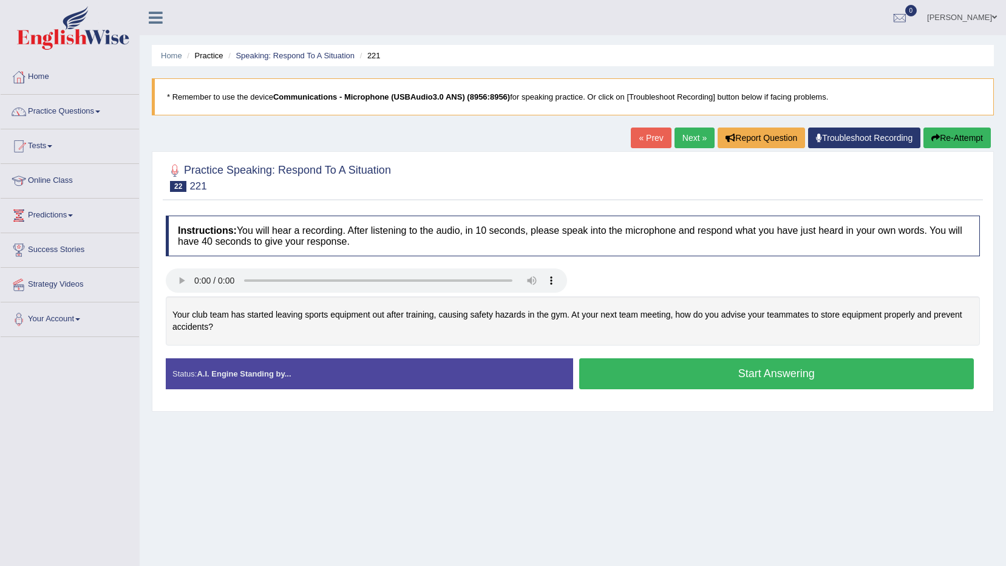
click at [795, 372] on button "Start Answering" at bounding box center [776, 373] width 395 height 31
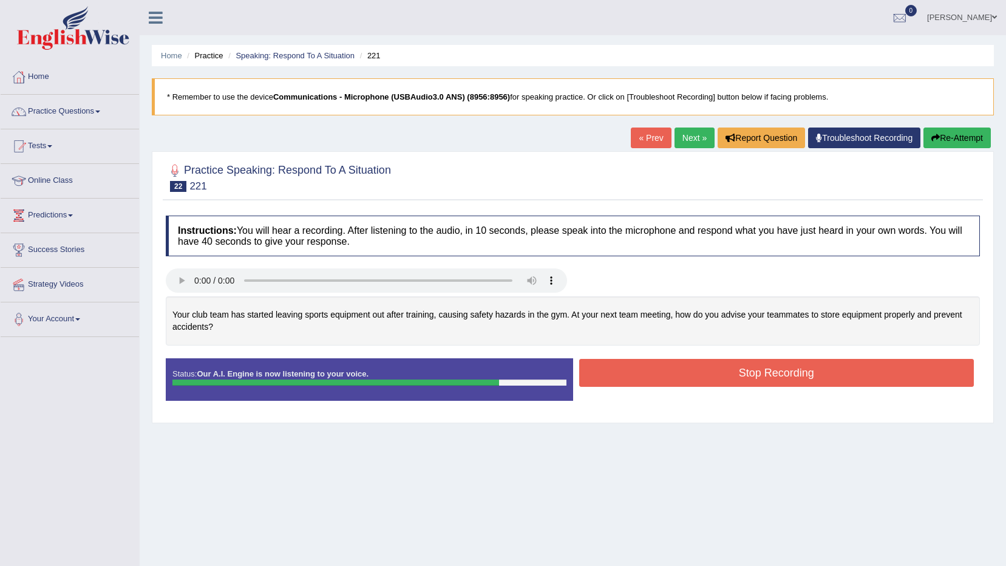
click at [795, 372] on button "Stop Recording" at bounding box center [776, 373] width 395 height 28
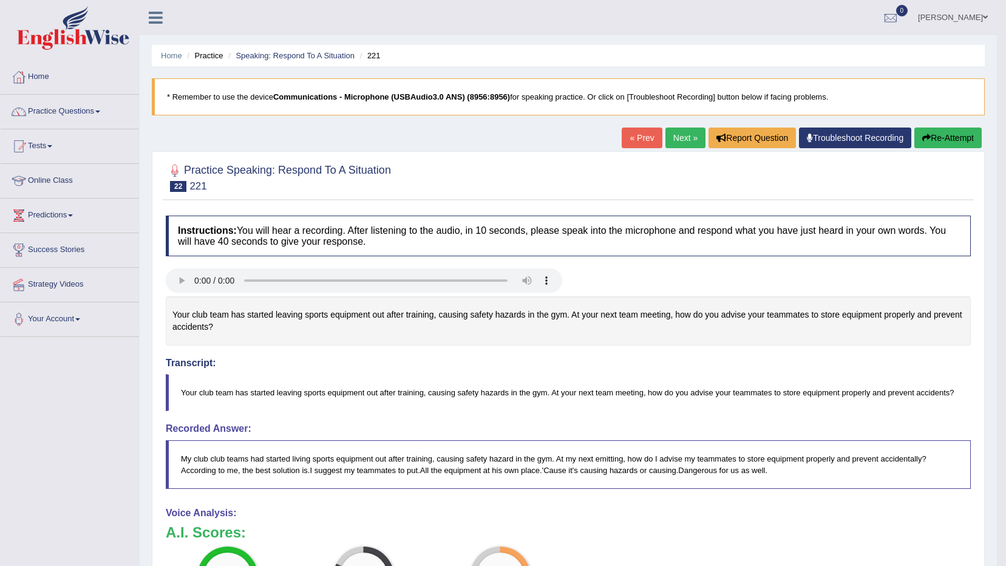
click at [966, 20] on link "[PERSON_NAME]" at bounding box center [952, 16] width 88 height 32
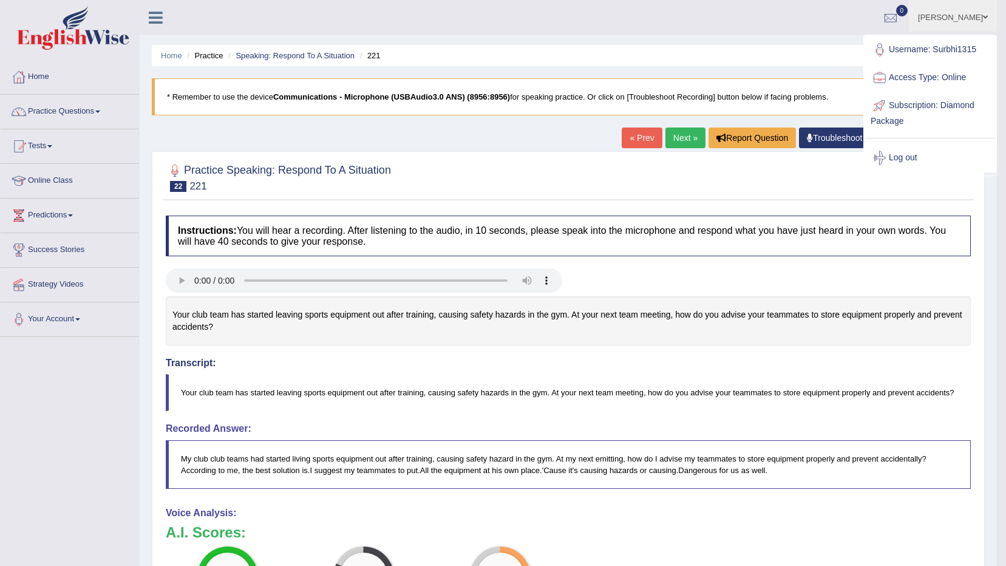
click at [907, 160] on link "Log out" at bounding box center [929, 158] width 131 height 28
